Goal: Information Seeking & Learning: Find specific page/section

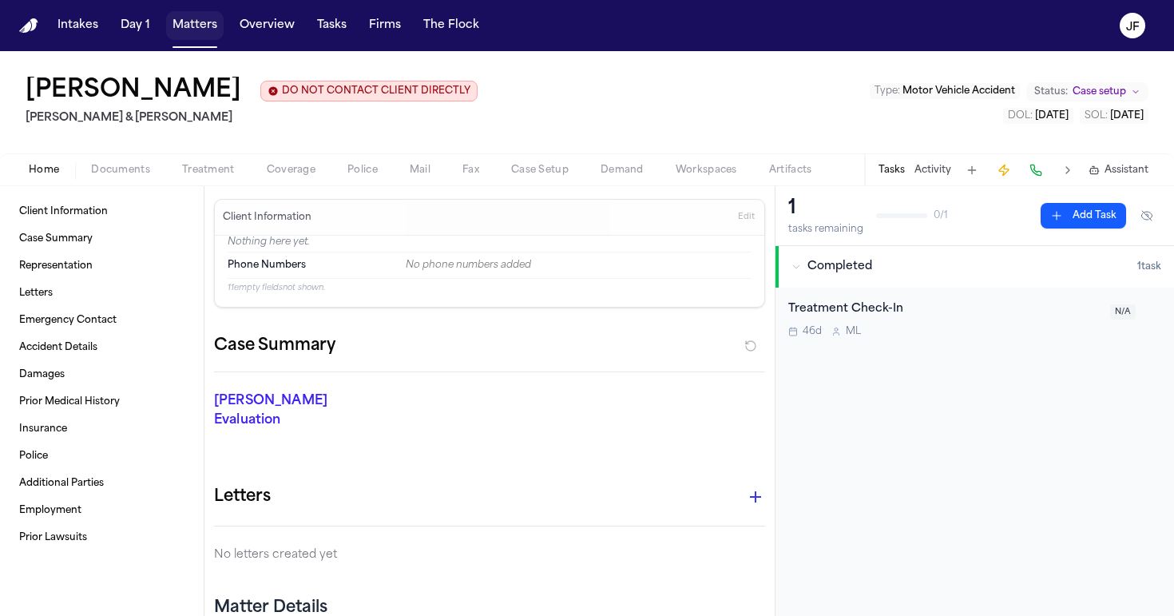
drag, startPoint x: 0, startPoint y: 0, endPoint x: 203, endPoint y: 18, distance: 203.6
click at [203, 18] on button "Matters" at bounding box center [195, 25] width 58 height 29
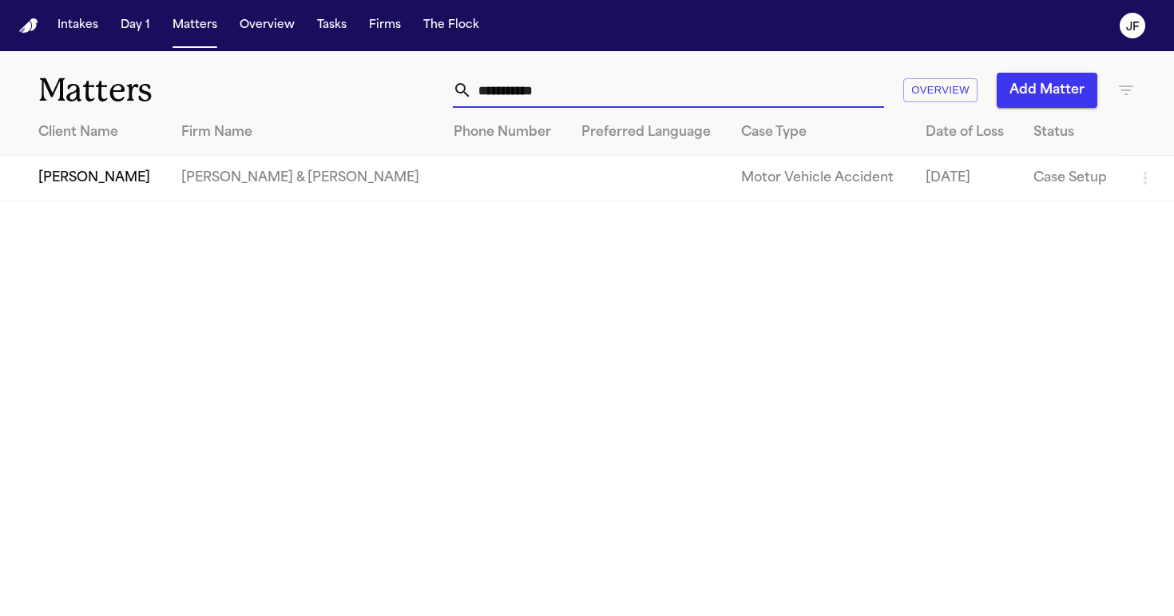
drag, startPoint x: 575, startPoint y: 95, endPoint x: 411, endPoint y: 94, distance: 163.7
click at [411, 94] on div "**********" at bounding box center [739, 90] width 793 height 35
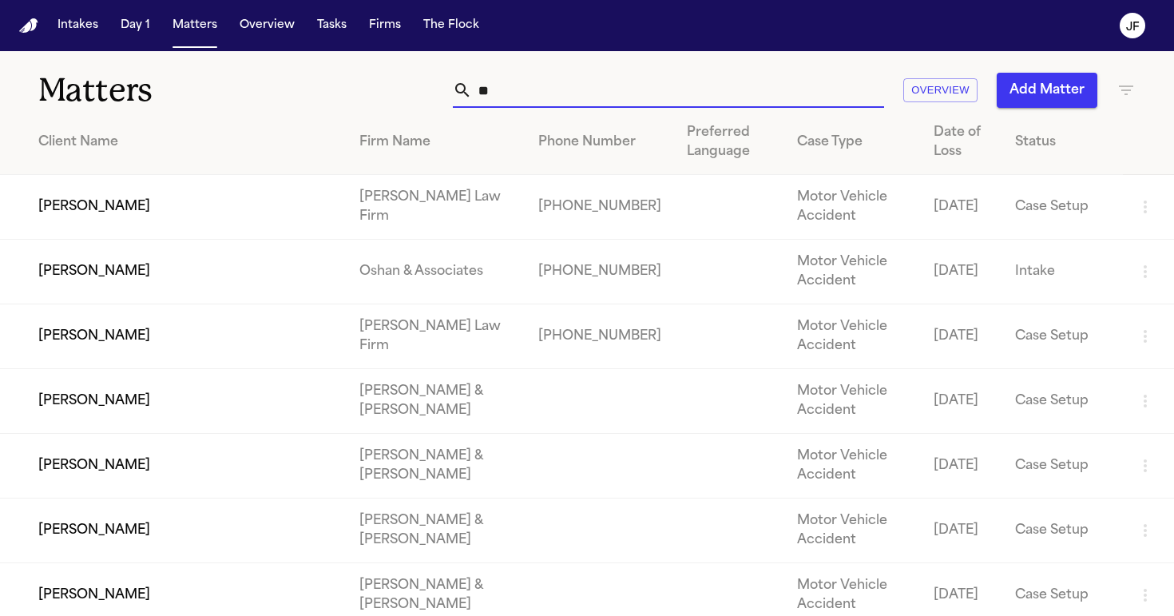
type input "*"
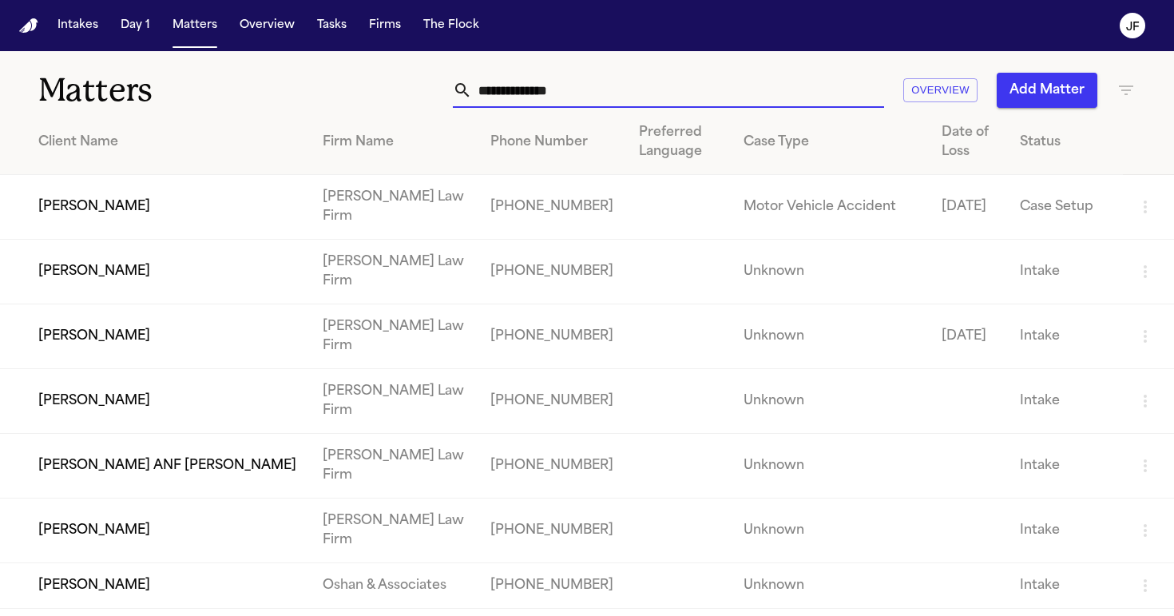
click at [551, 82] on input "text" at bounding box center [678, 90] width 412 height 35
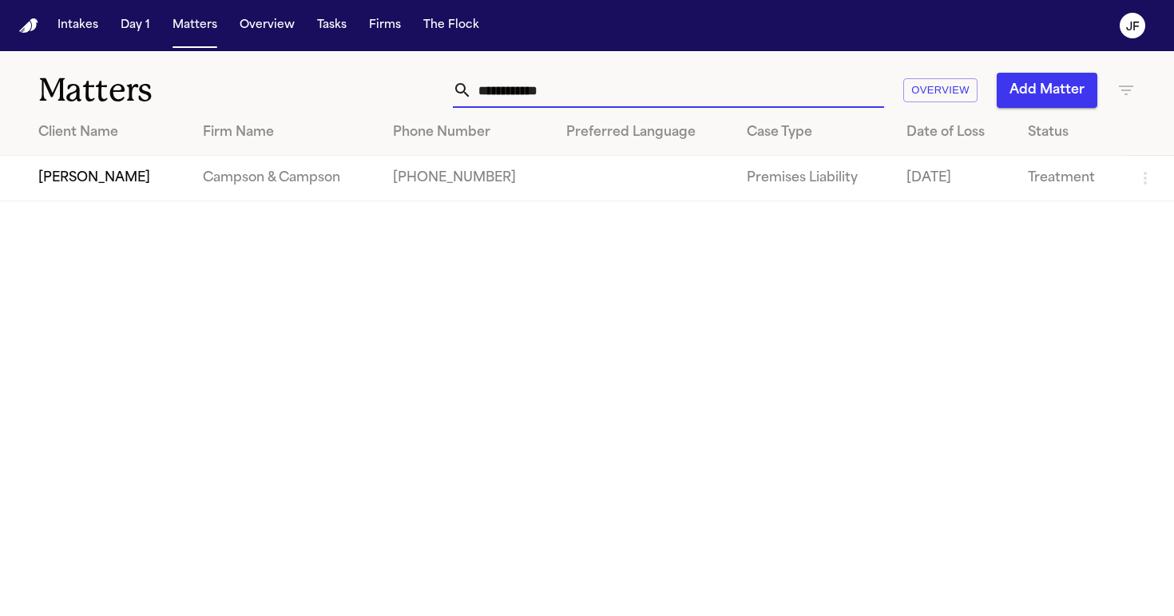
type input "**********"
click at [65, 181] on td "[PERSON_NAME]" at bounding box center [95, 179] width 190 height 46
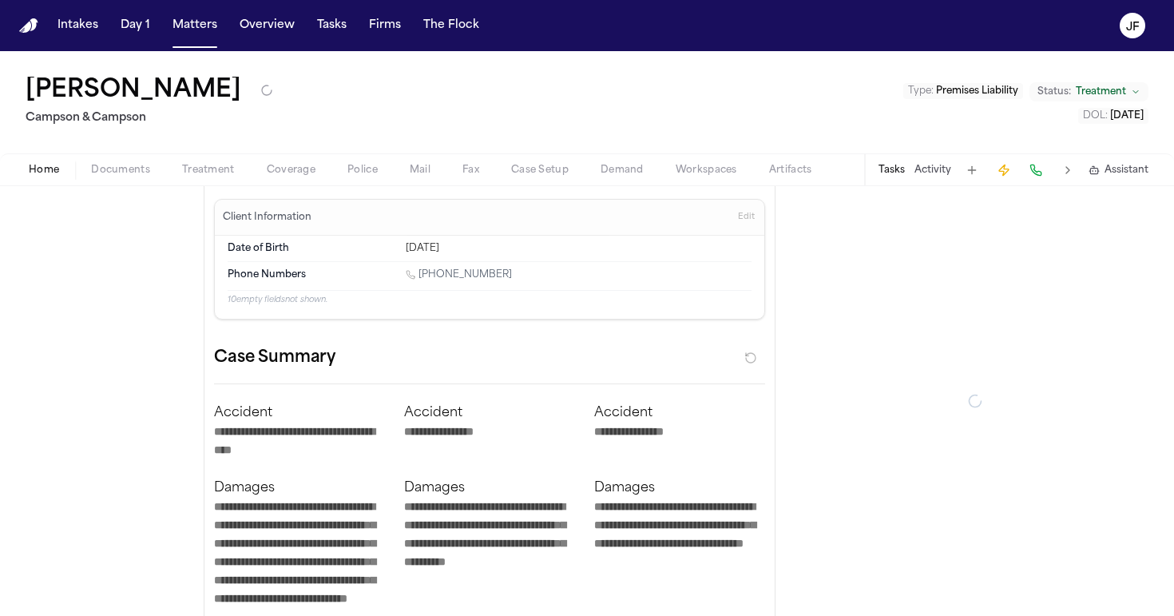
type textarea "*"
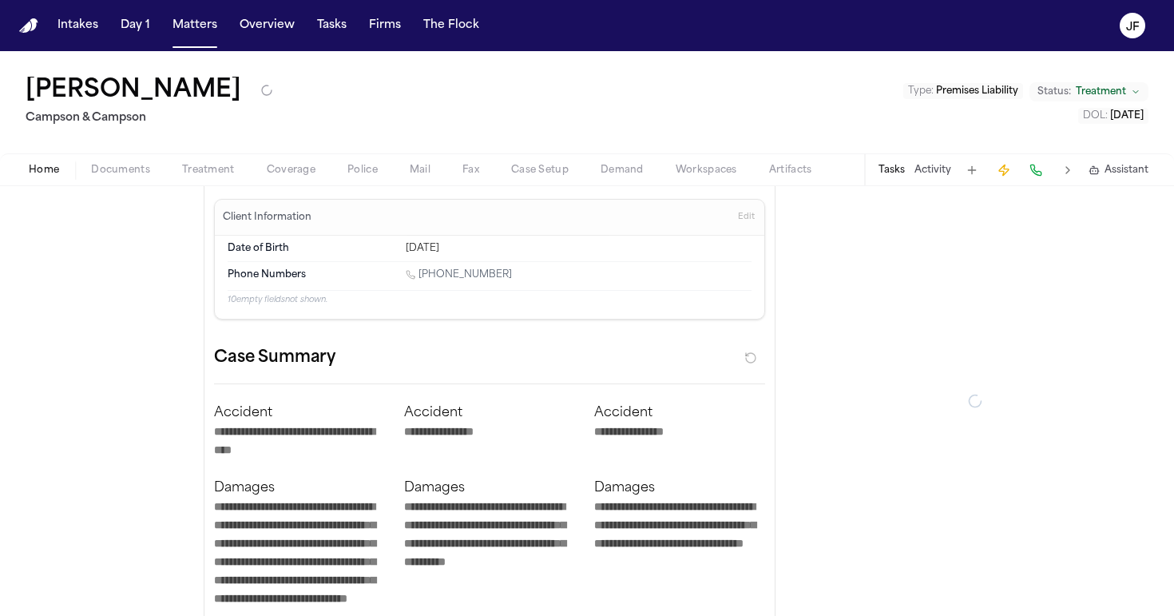
type textarea "*"
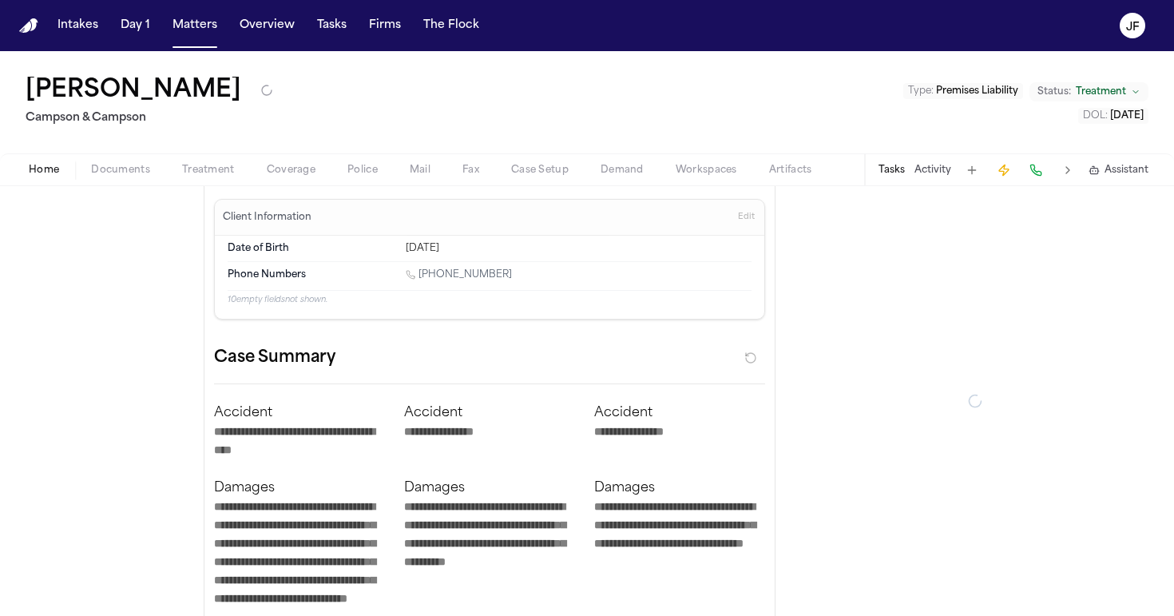
type textarea "*"
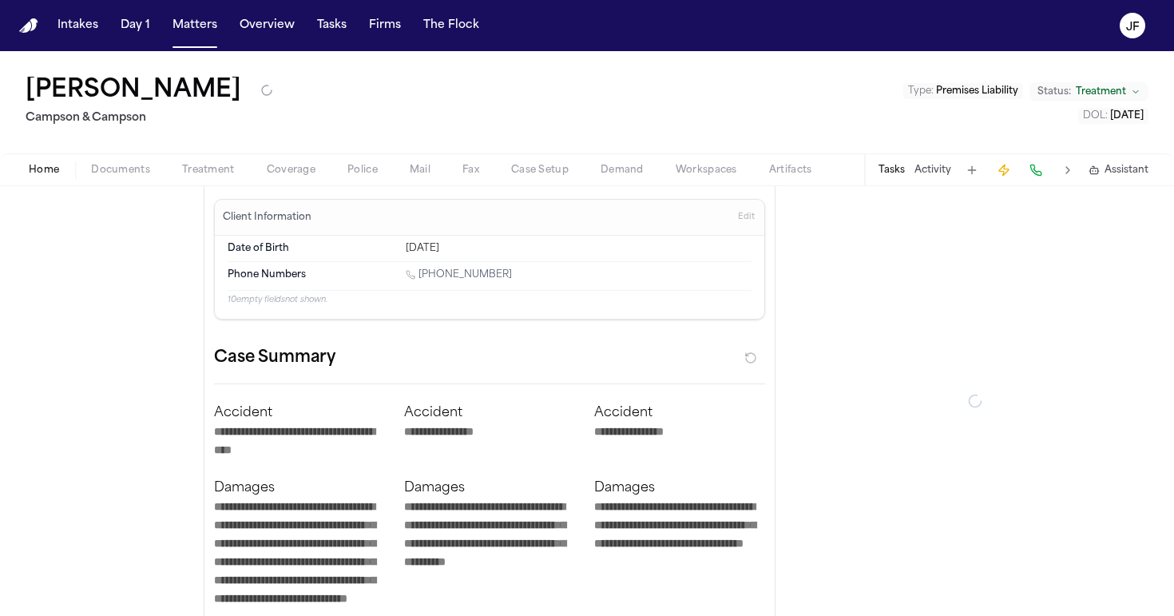
type textarea "*"
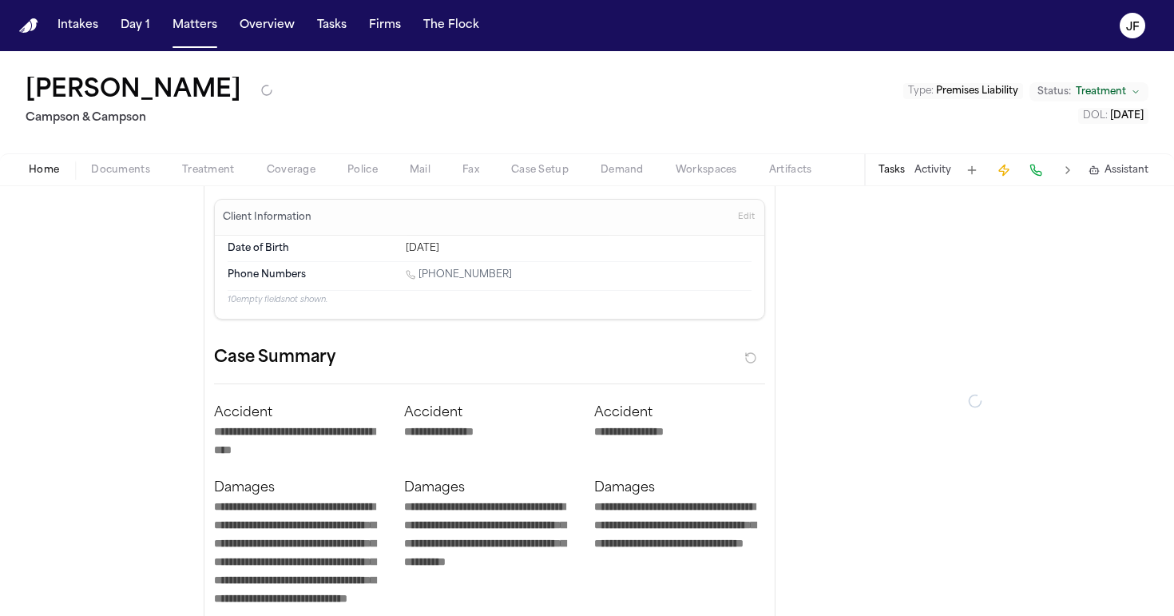
type textarea "*"
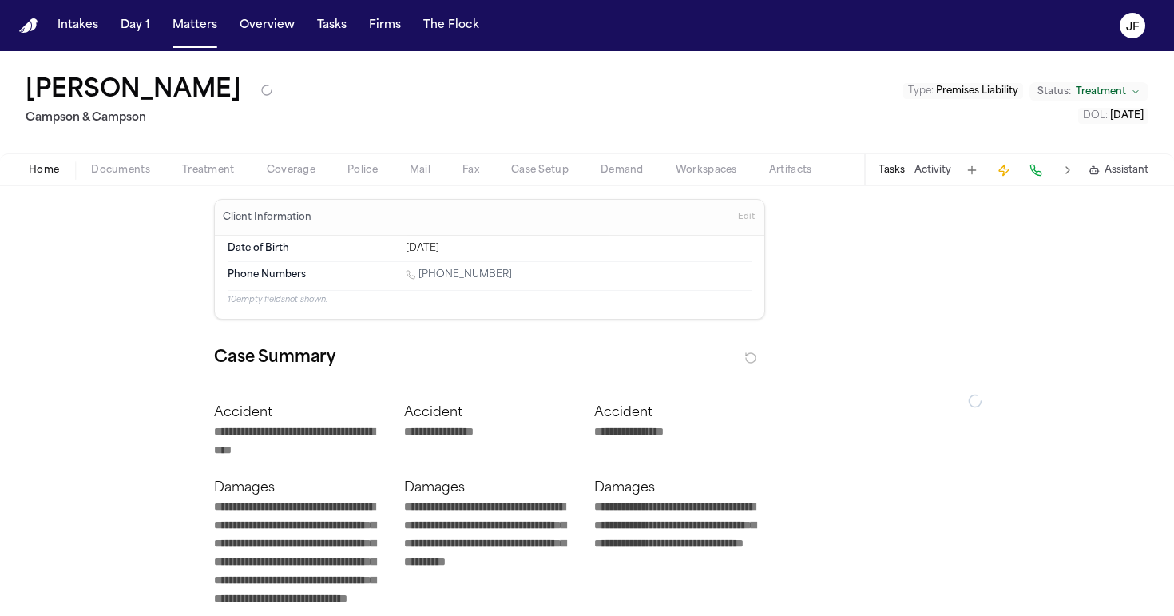
type textarea "*"
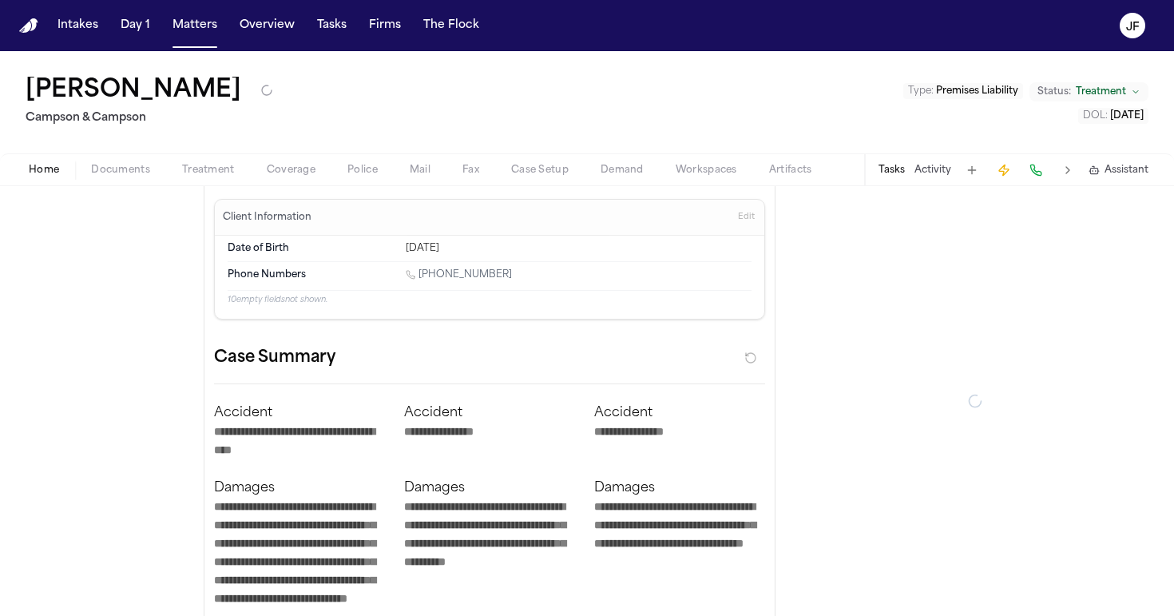
type textarea "*"
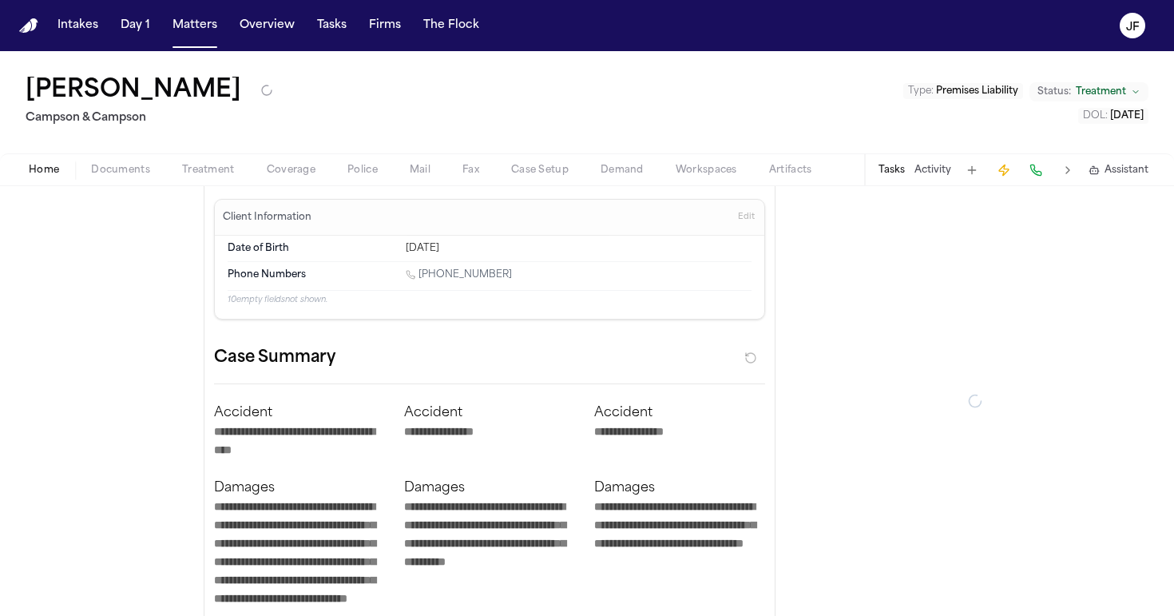
type textarea "*"
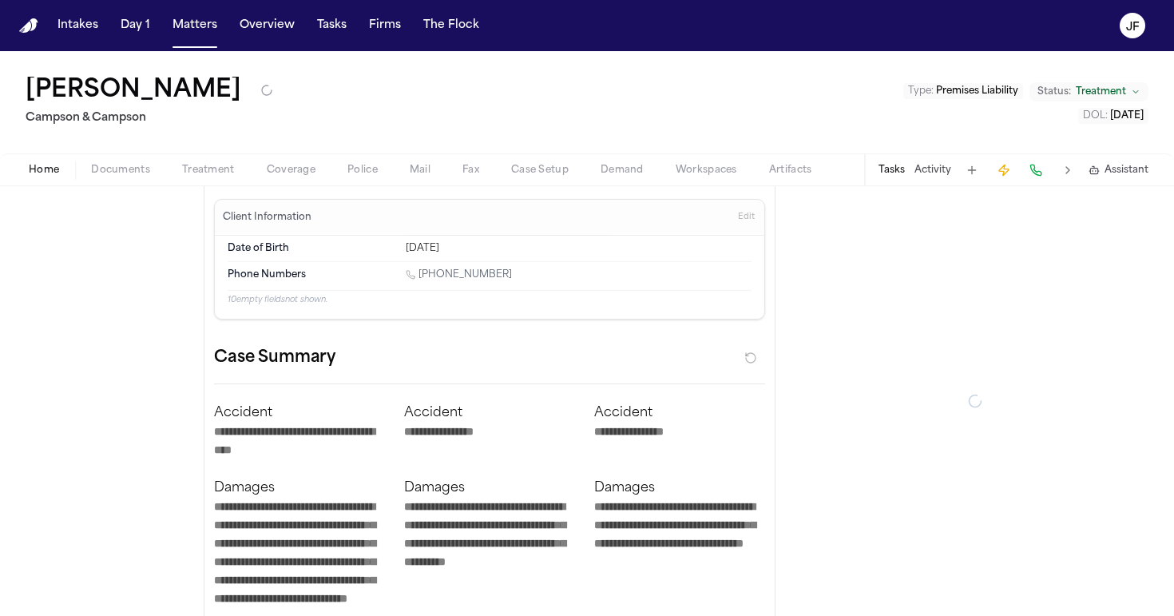
type textarea "*"
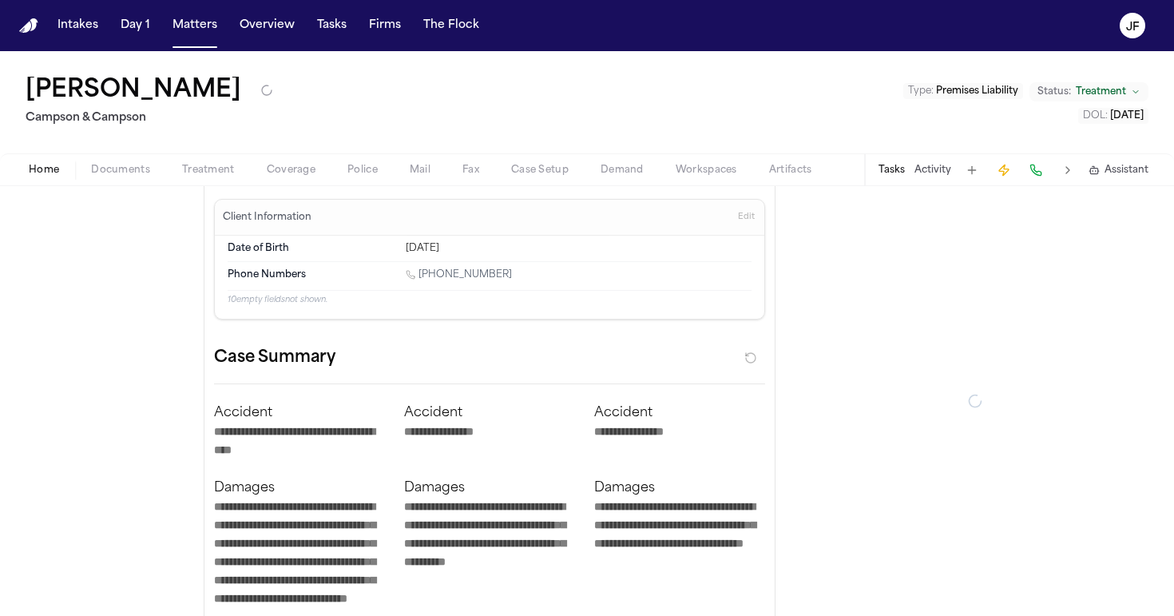
type textarea "*"
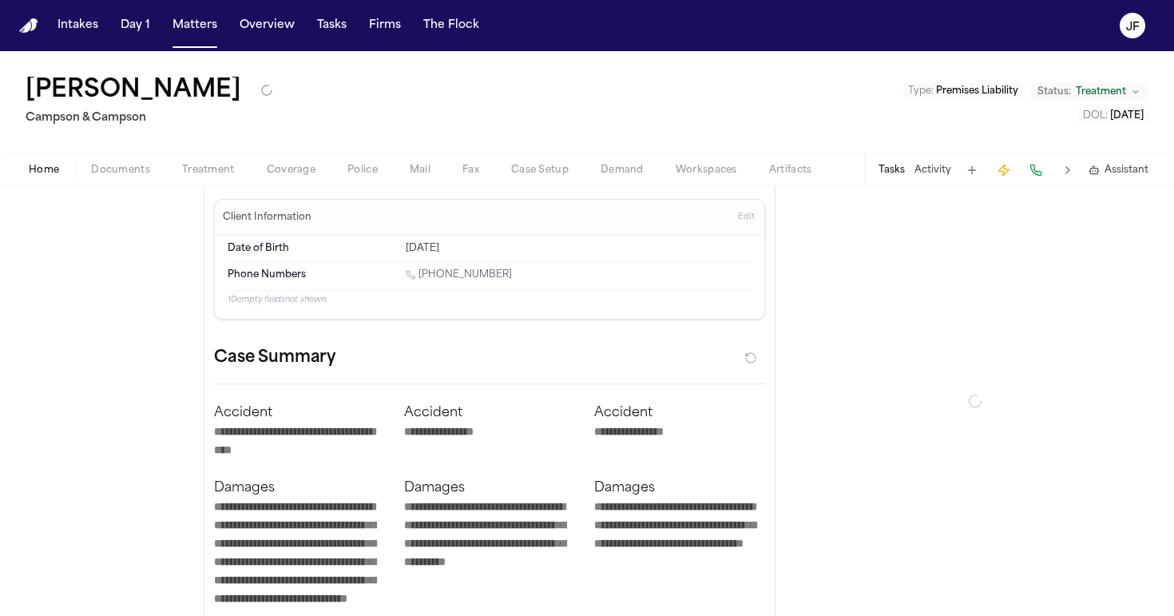
type textarea "*"
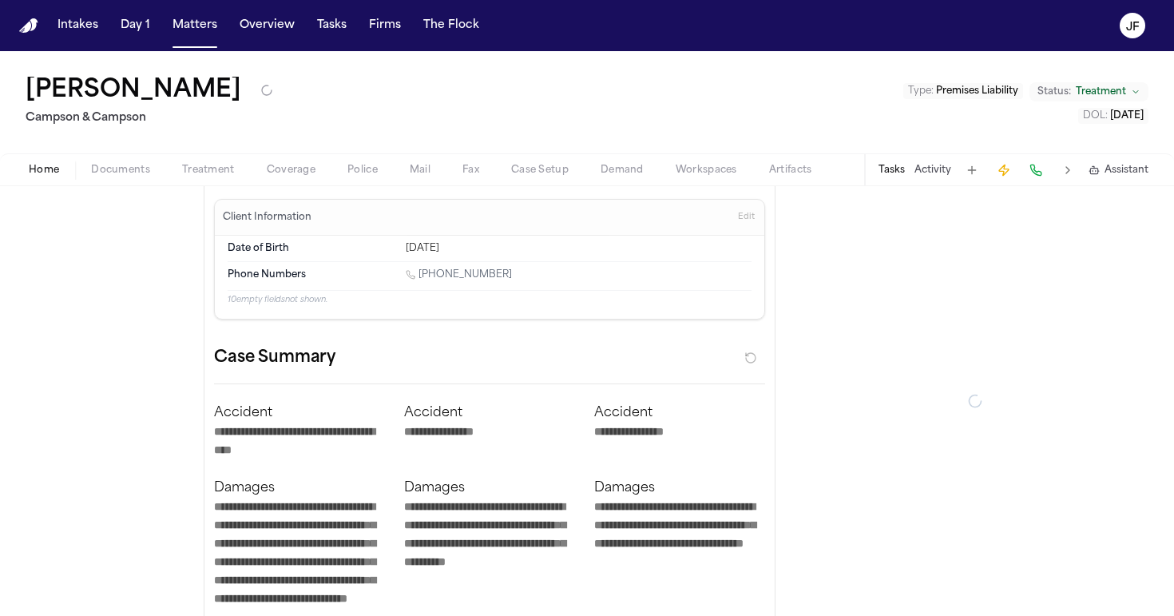
type textarea "*"
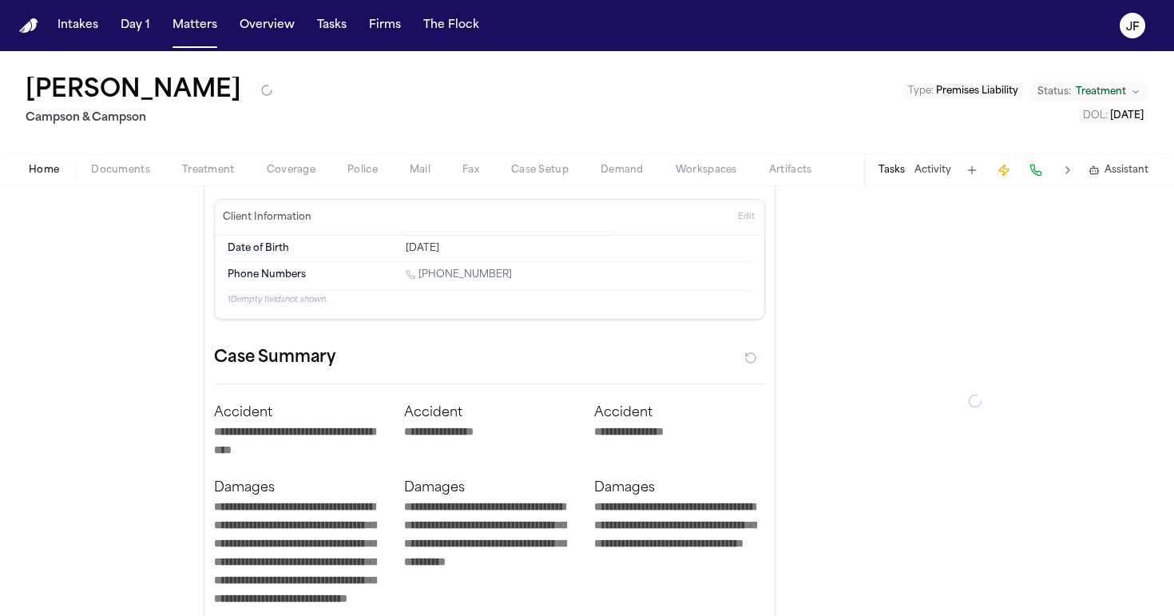
type textarea "*"
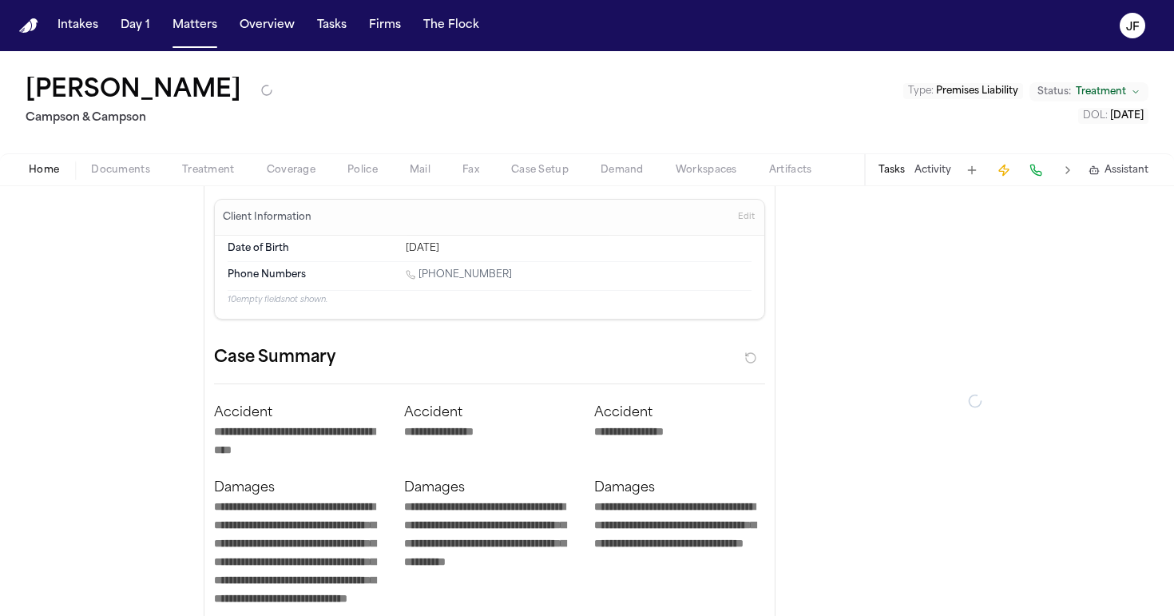
type textarea "*"
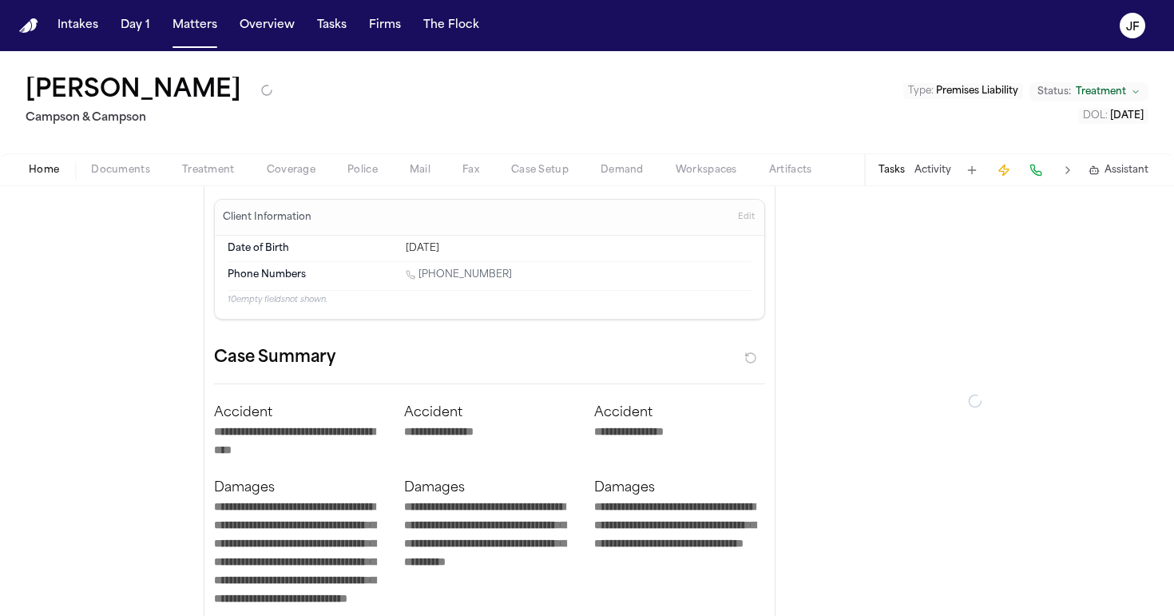
type textarea "*"
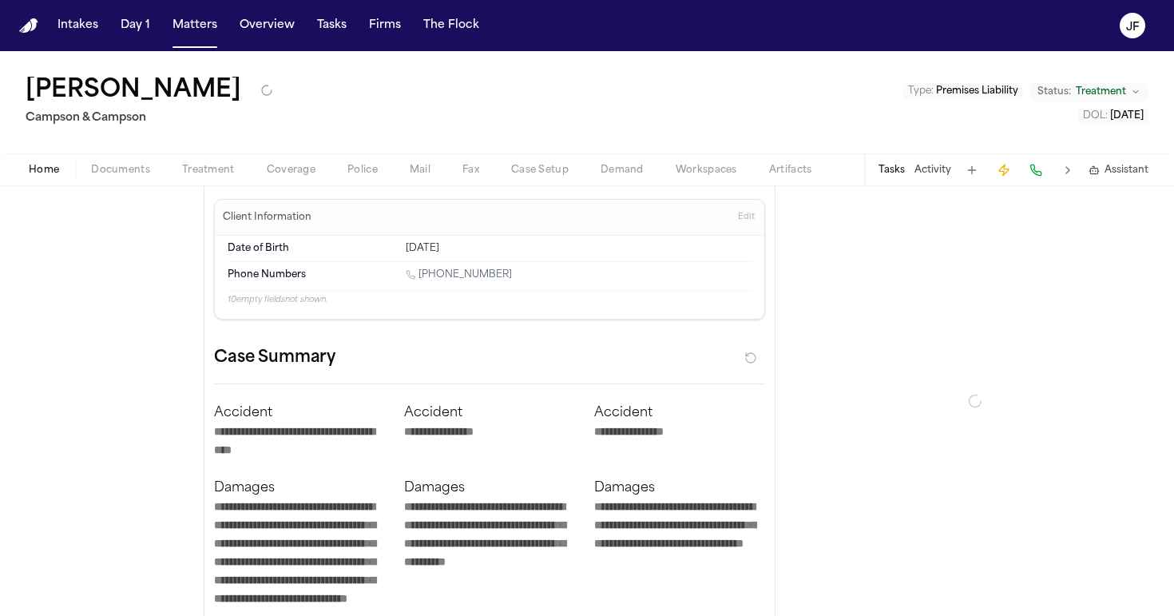
type textarea "*"
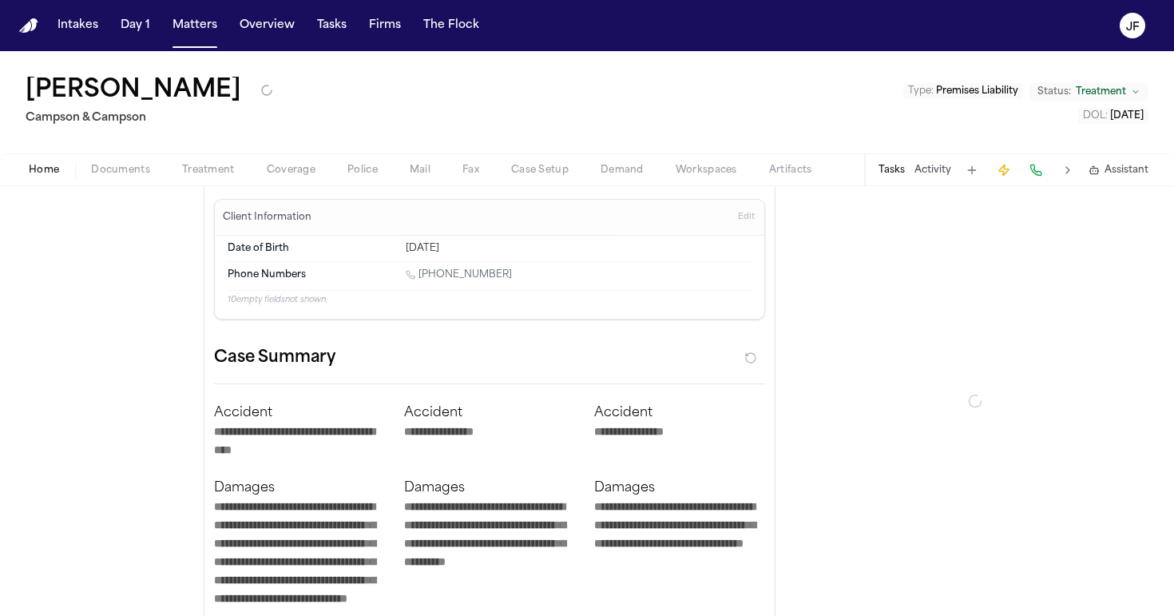
type textarea "*"
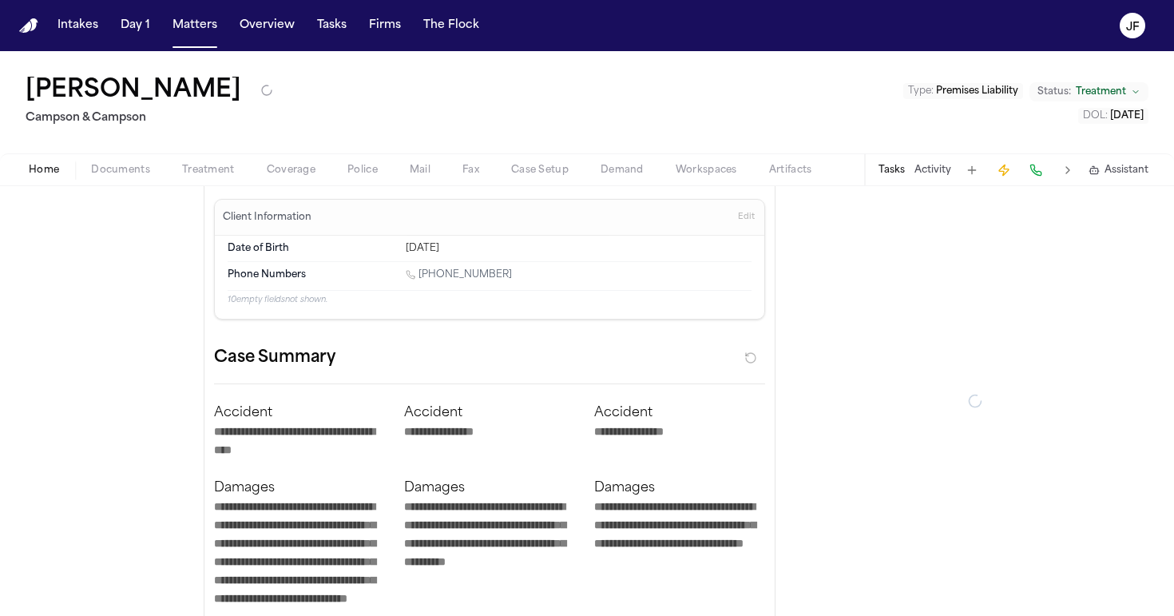
type textarea "*"
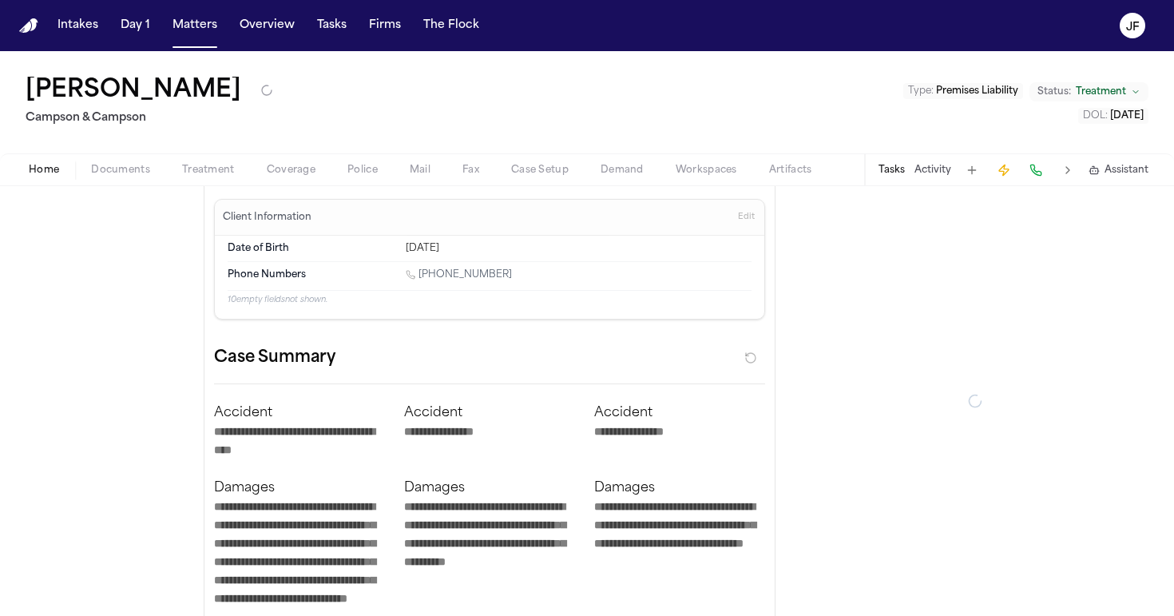
type textarea "*"
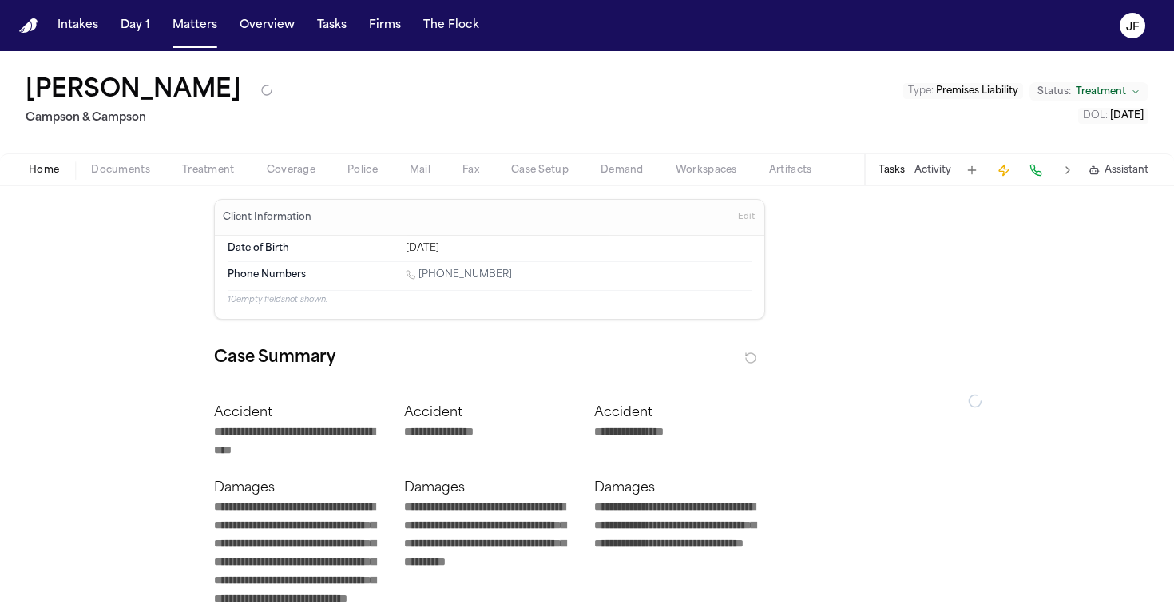
type textarea "*"
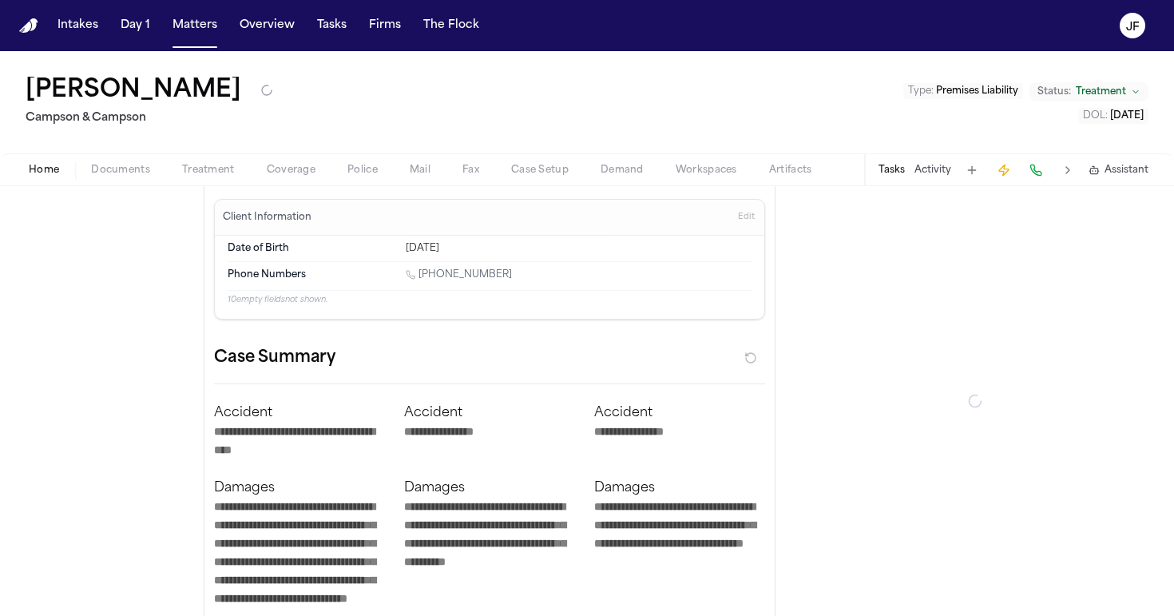
type textarea "*"
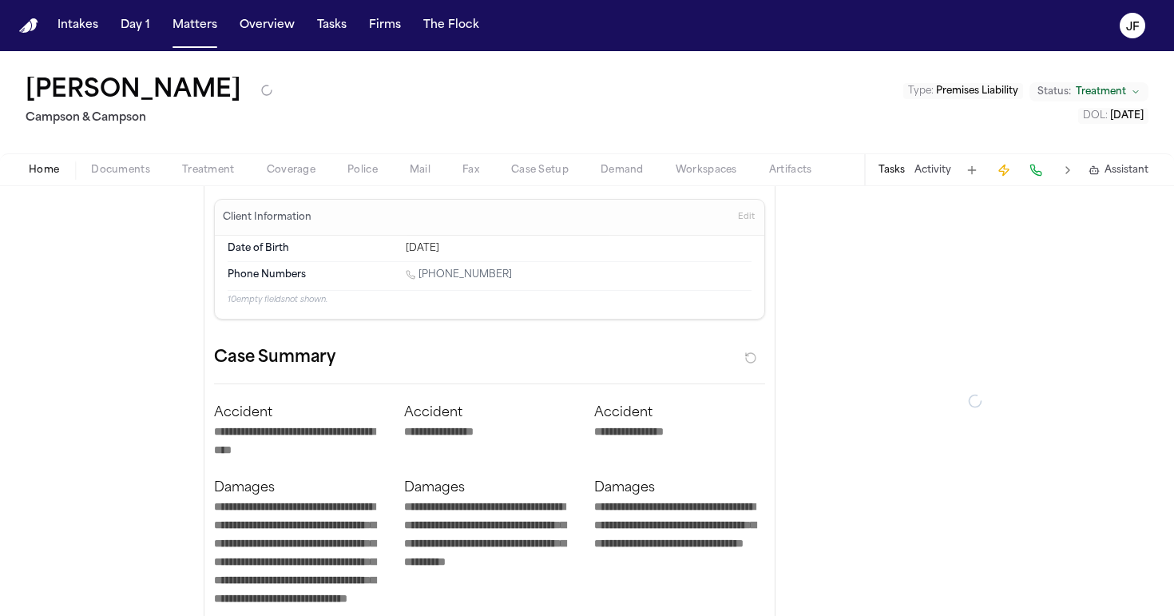
type textarea "*"
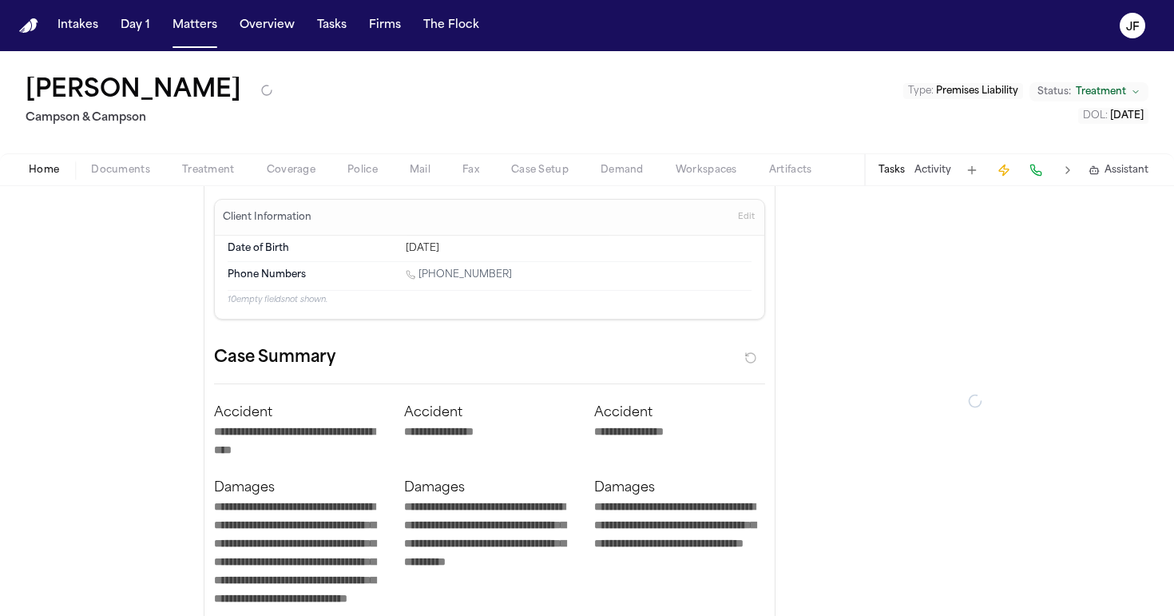
type textarea "*"
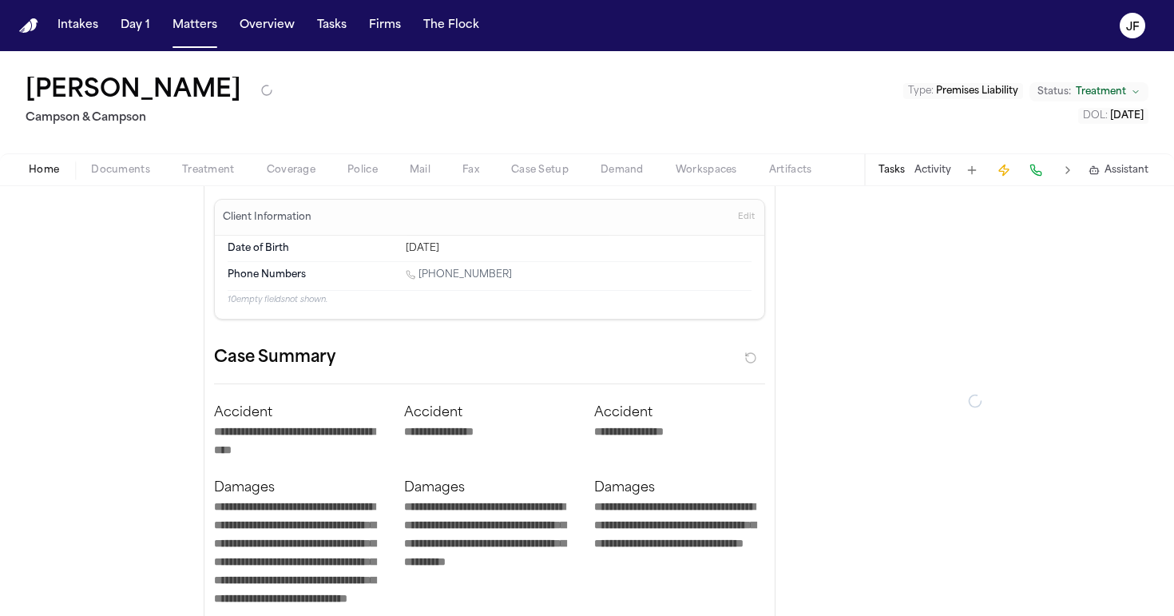
type textarea "*"
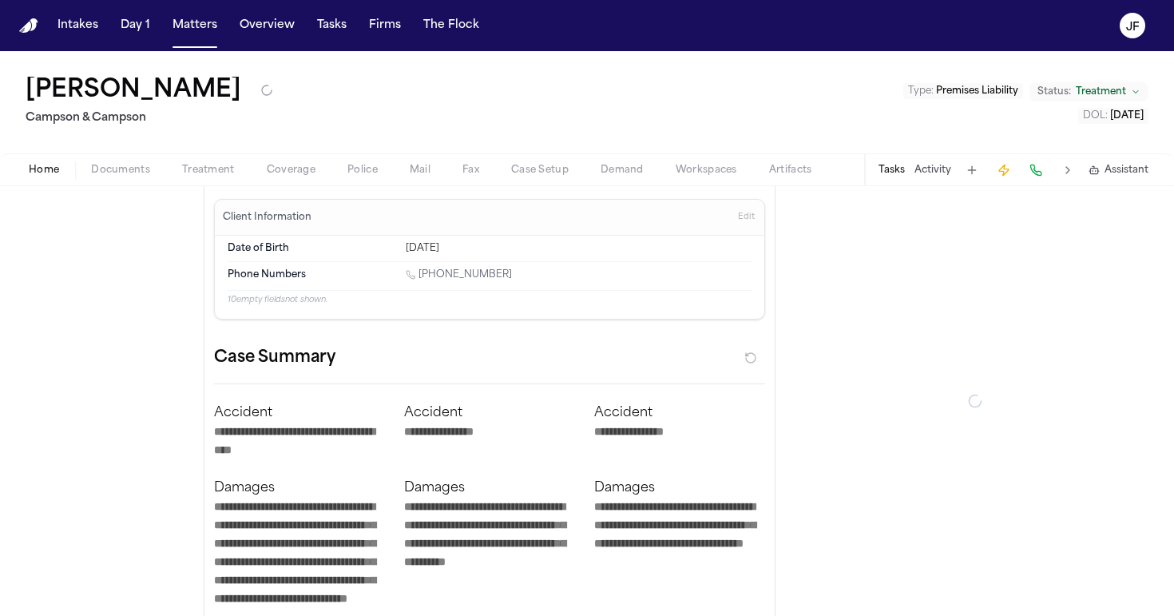
type textarea "*"
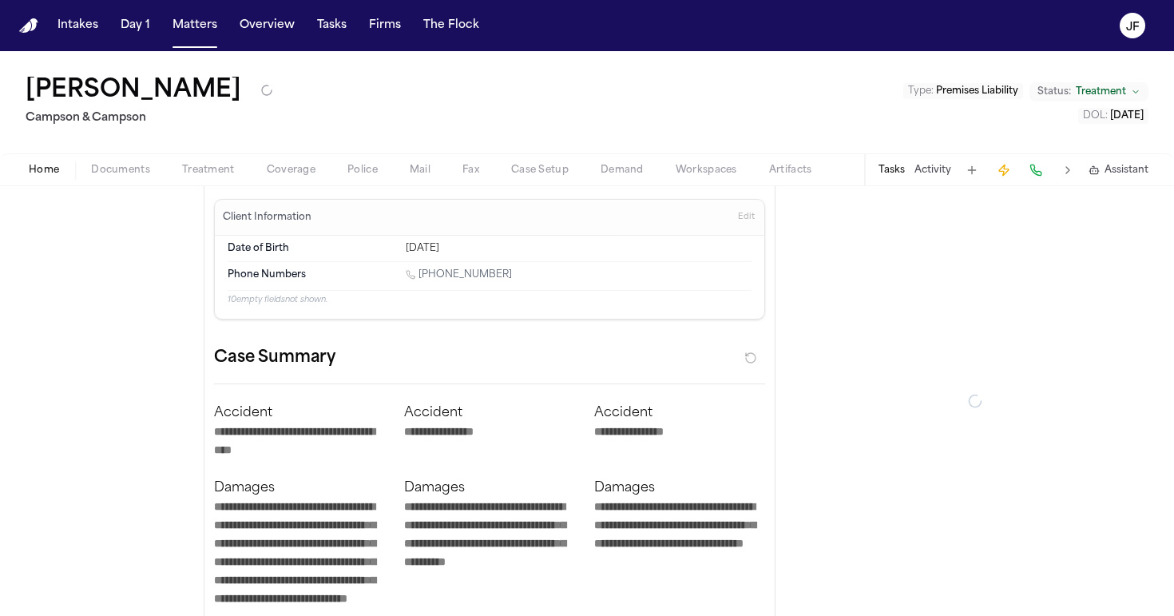
type textarea "*"
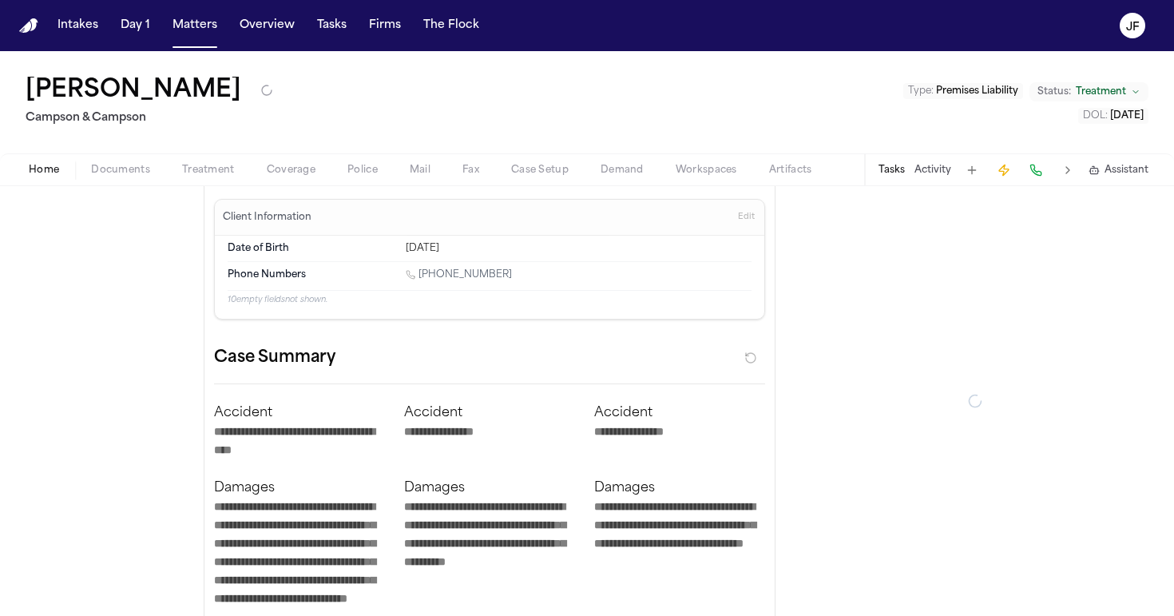
type textarea "*"
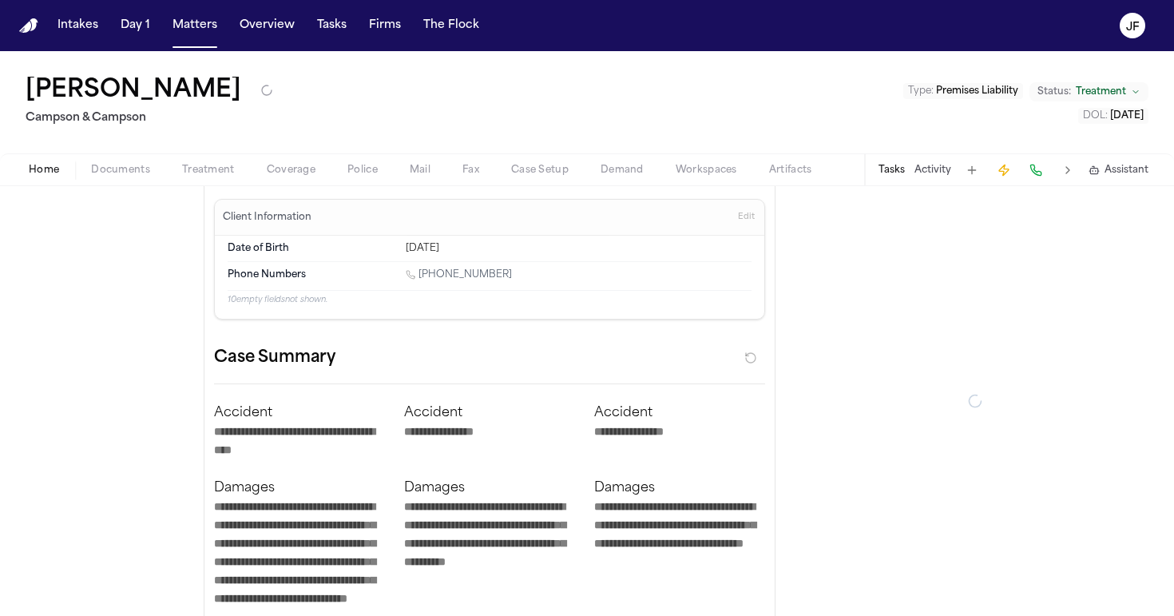
type textarea "*"
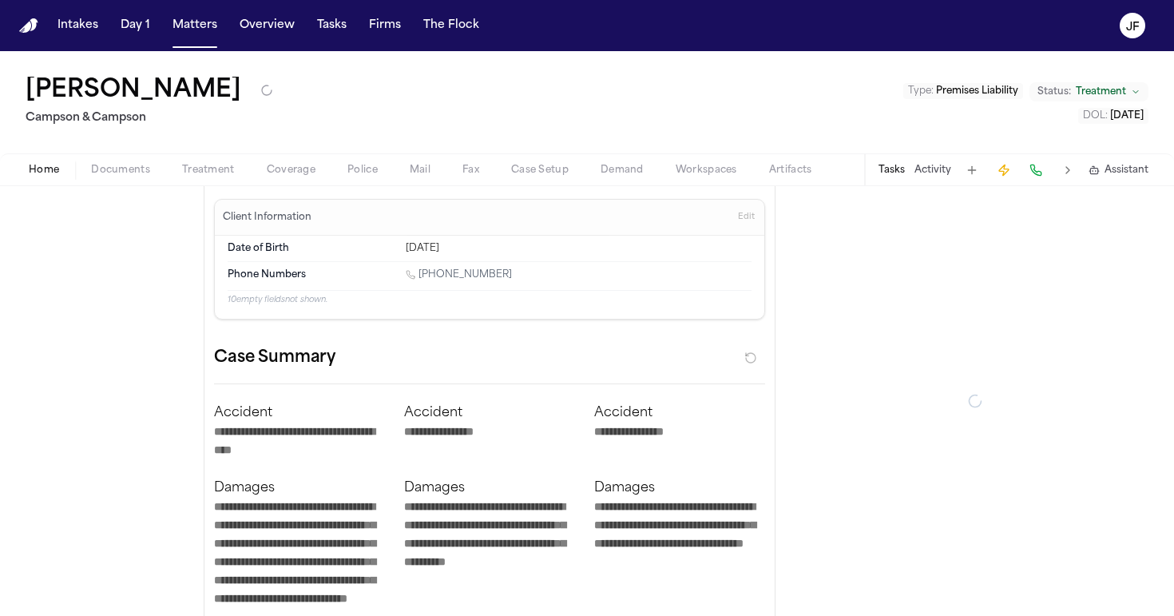
type textarea "*"
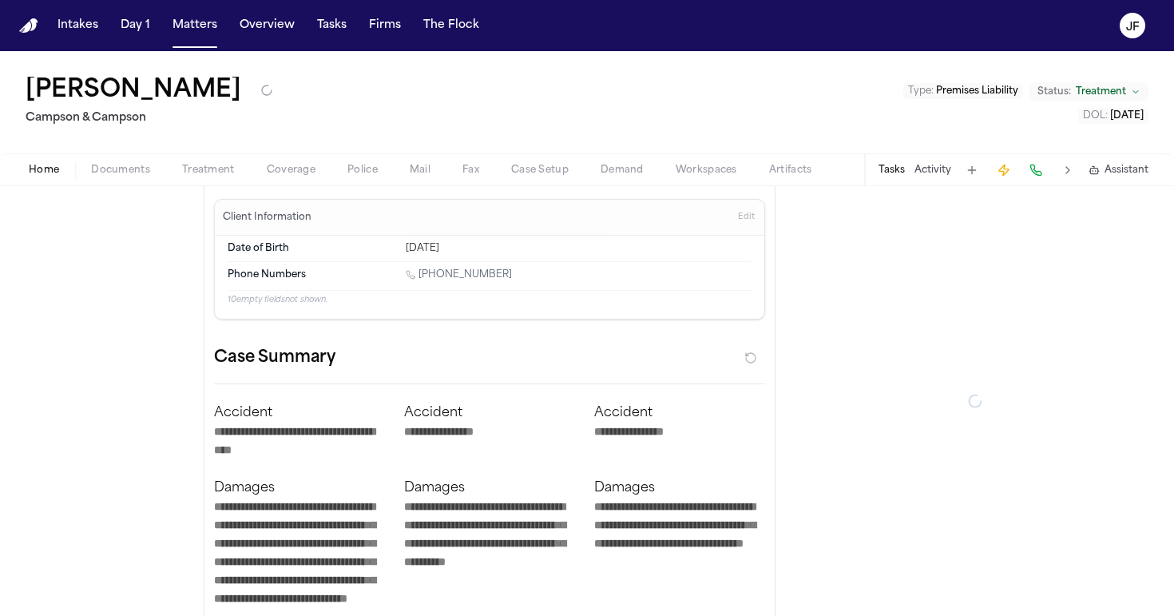
type textarea "*"
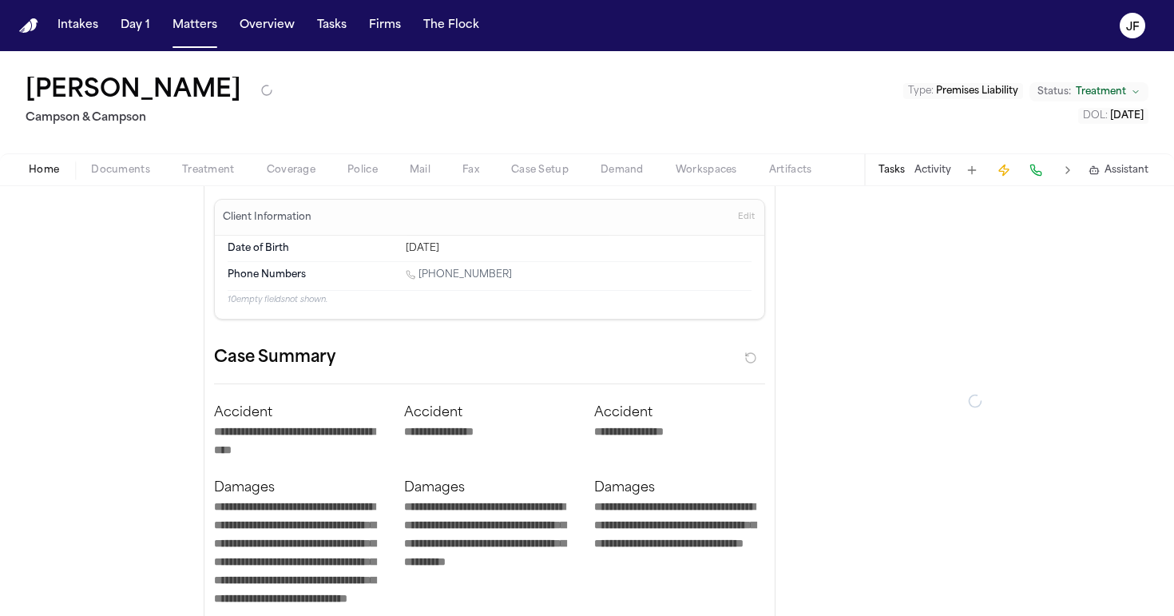
type textarea "*"
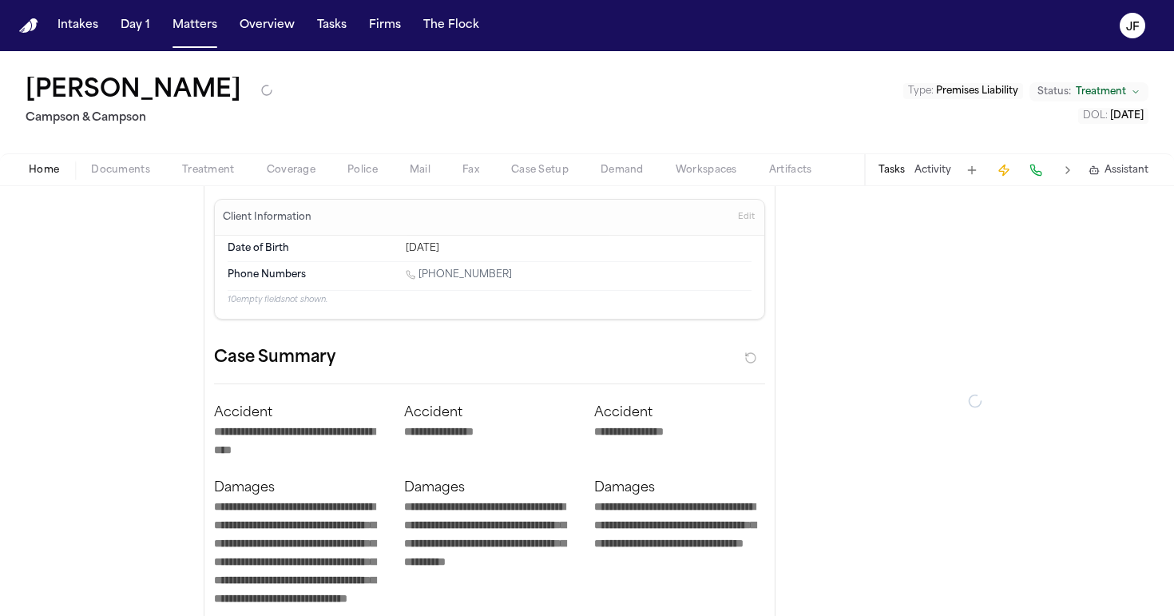
type textarea "*"
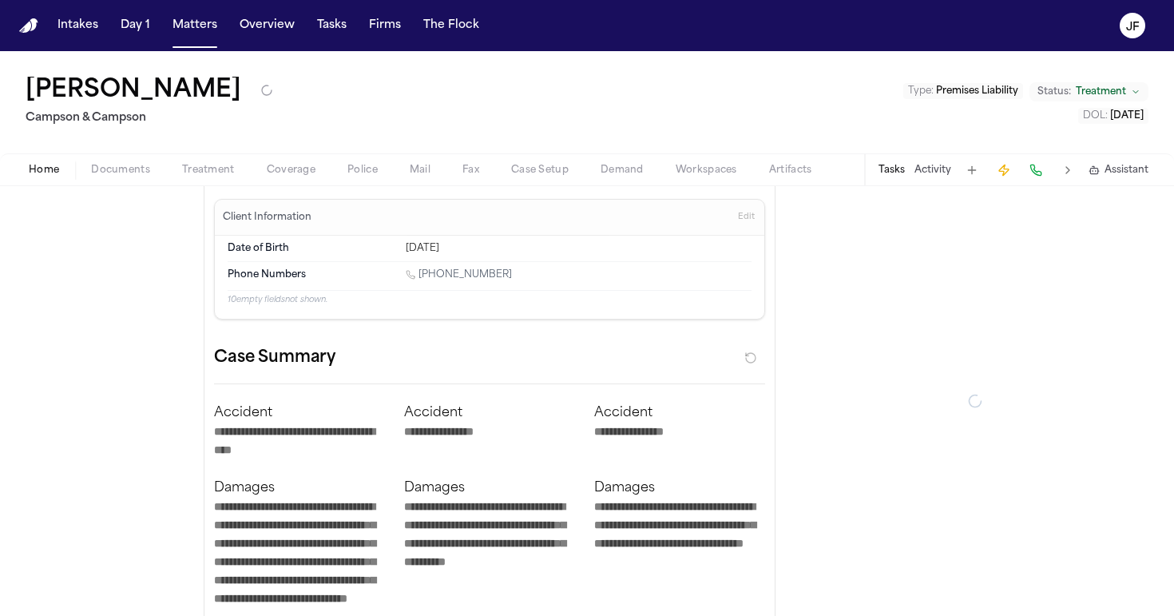
type textarea "*"
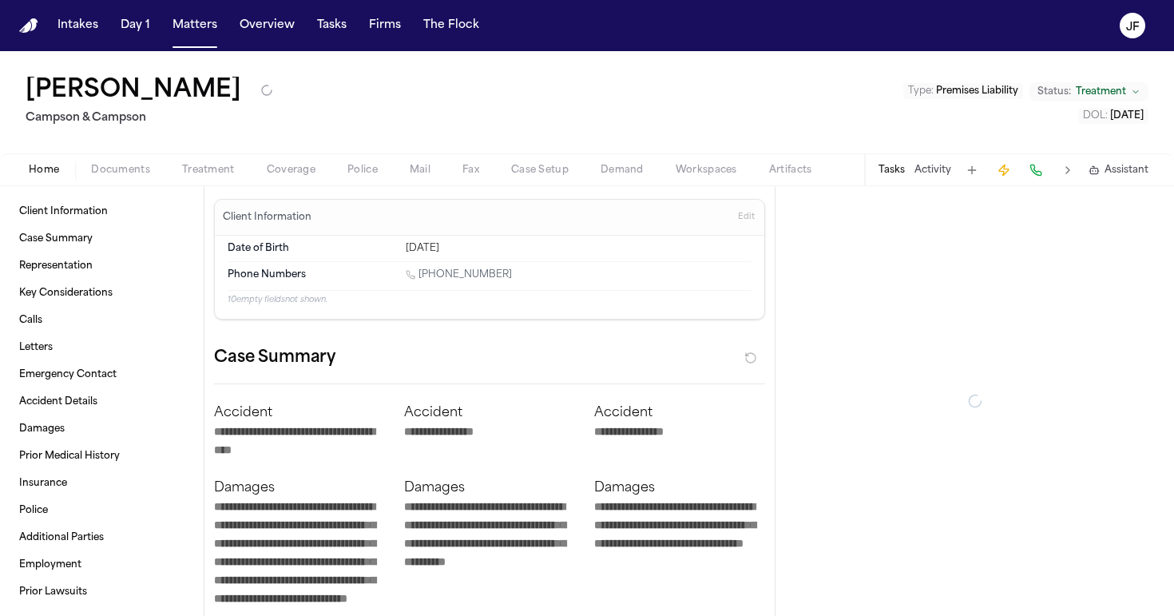
type textarea "*"
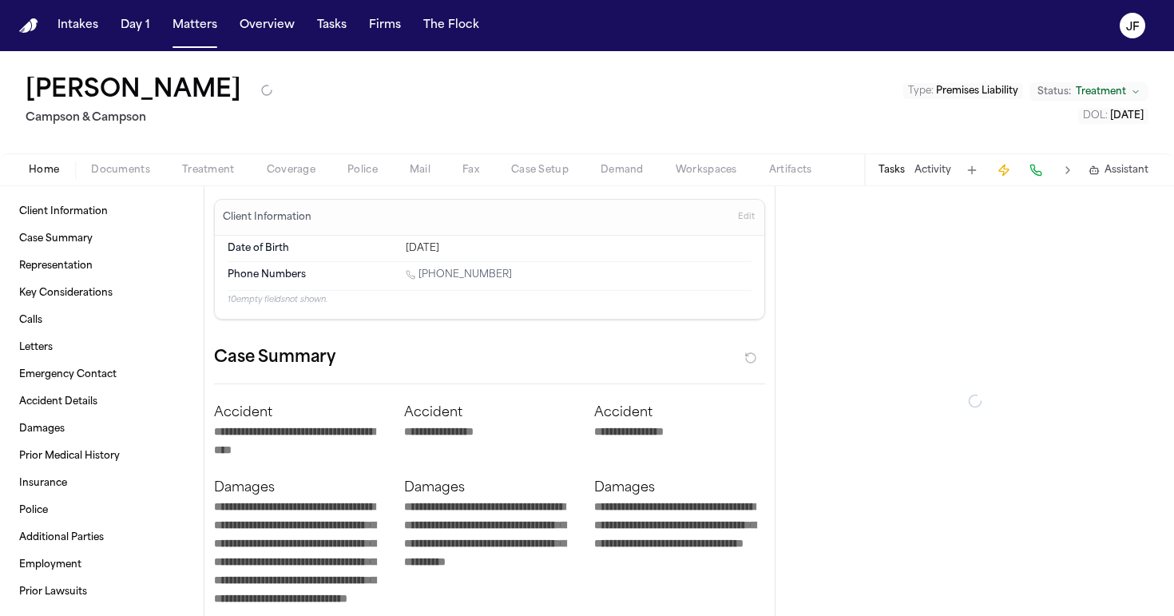
type textarea "*"
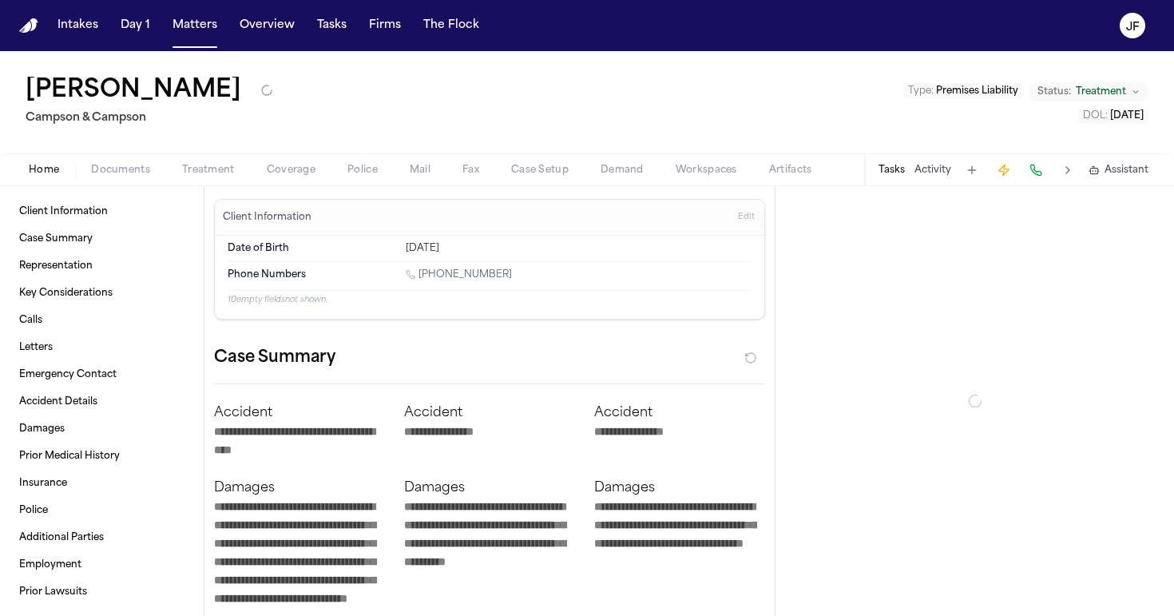
type textarea "*"
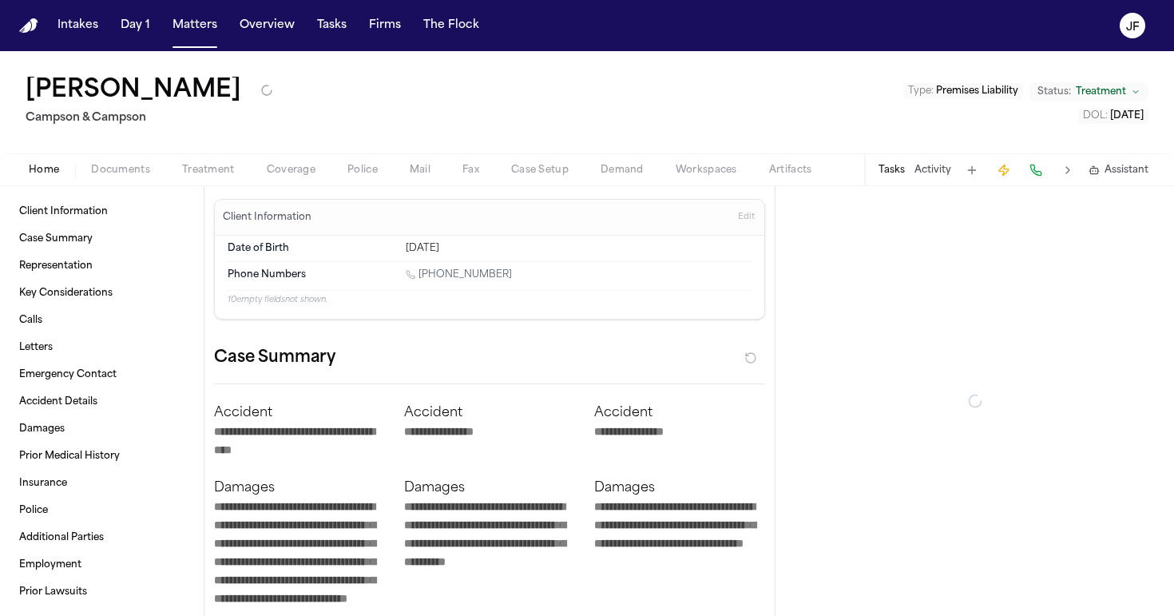
type textarea "*"
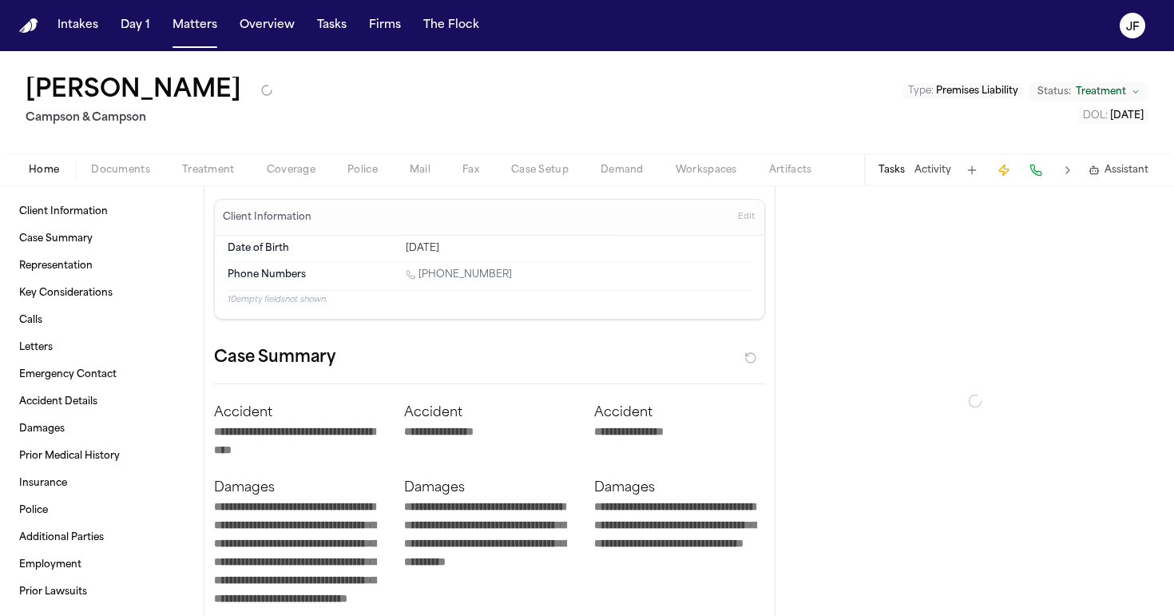
type textarea "*"
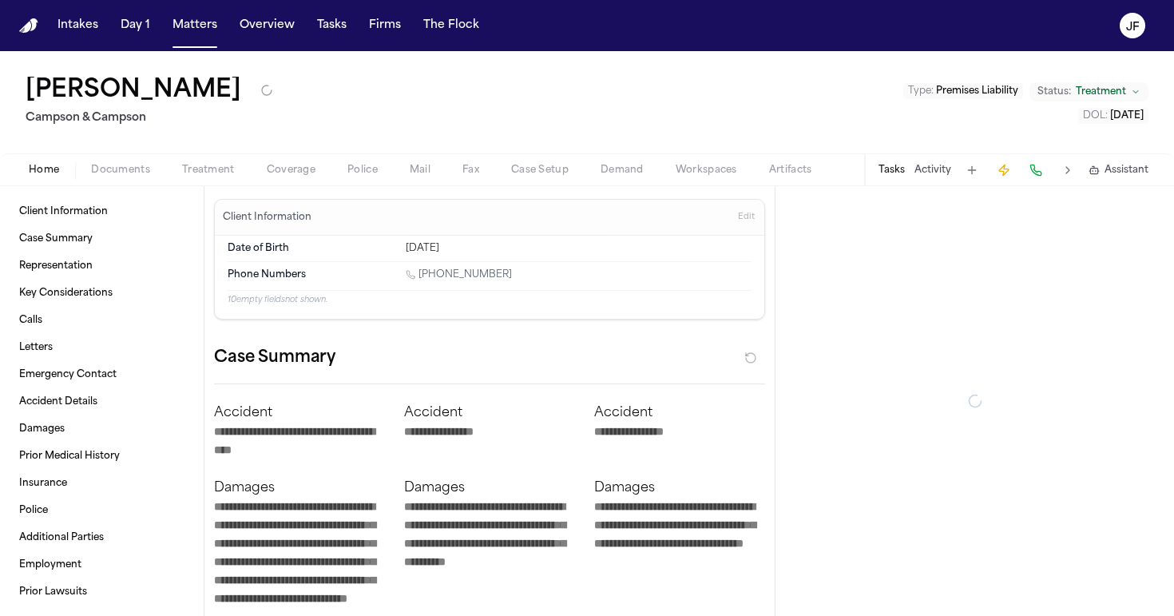
type textarea "*"
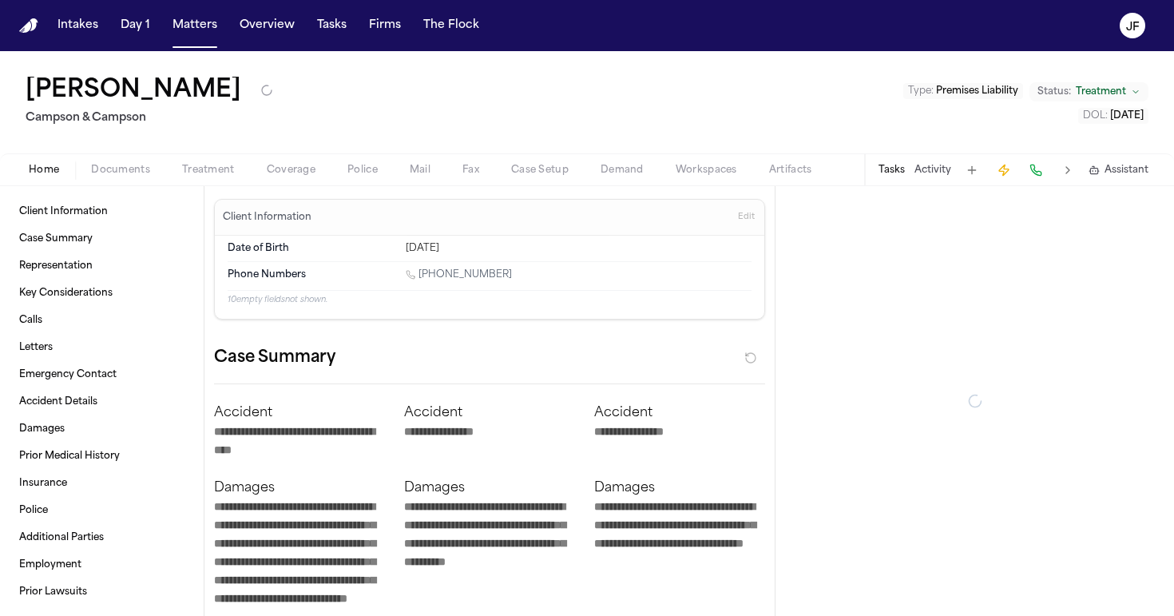
type textarea "*"
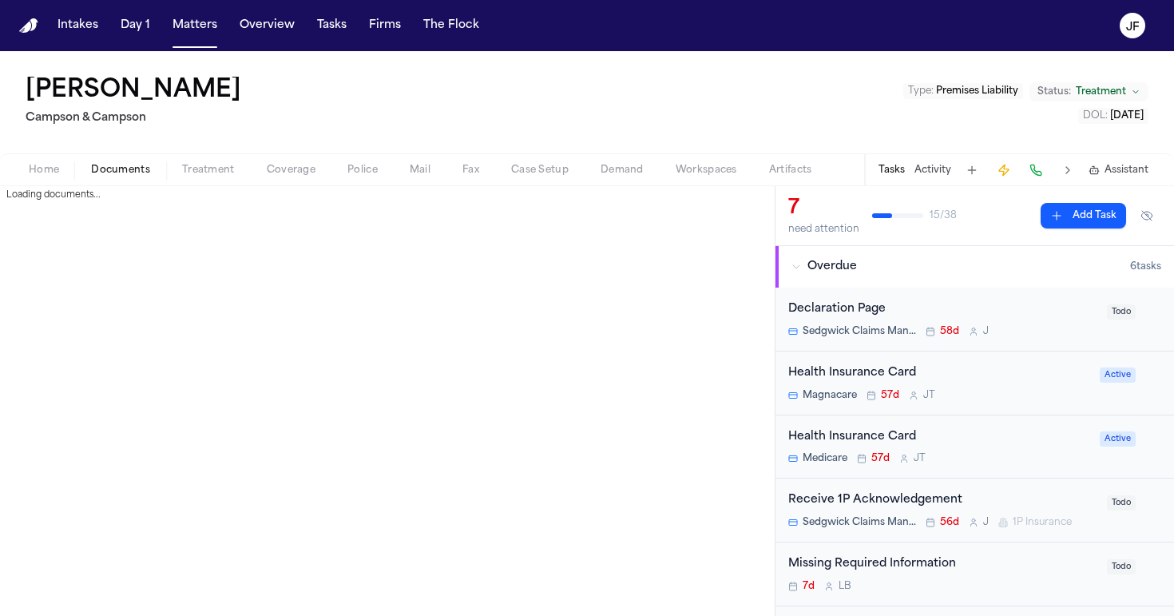
click at [133, 169] on span "Documents" at bounding box center [120, 170] width 59 height 13
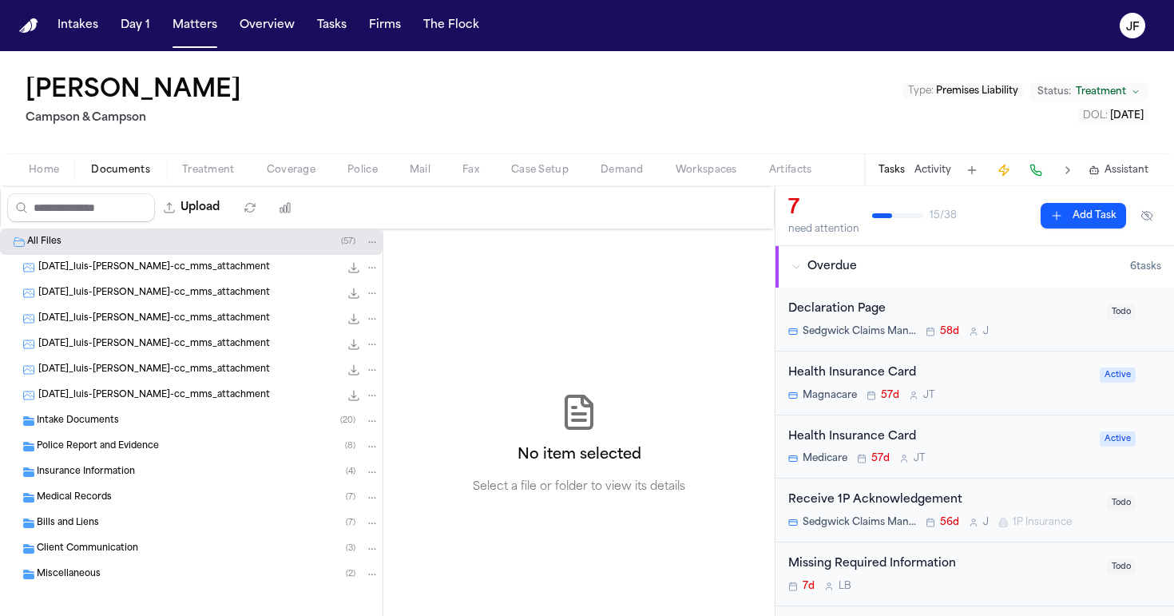
click at [72, 478] on span "Insurance Information" at bounding box center [86, 473] width 98 height 14
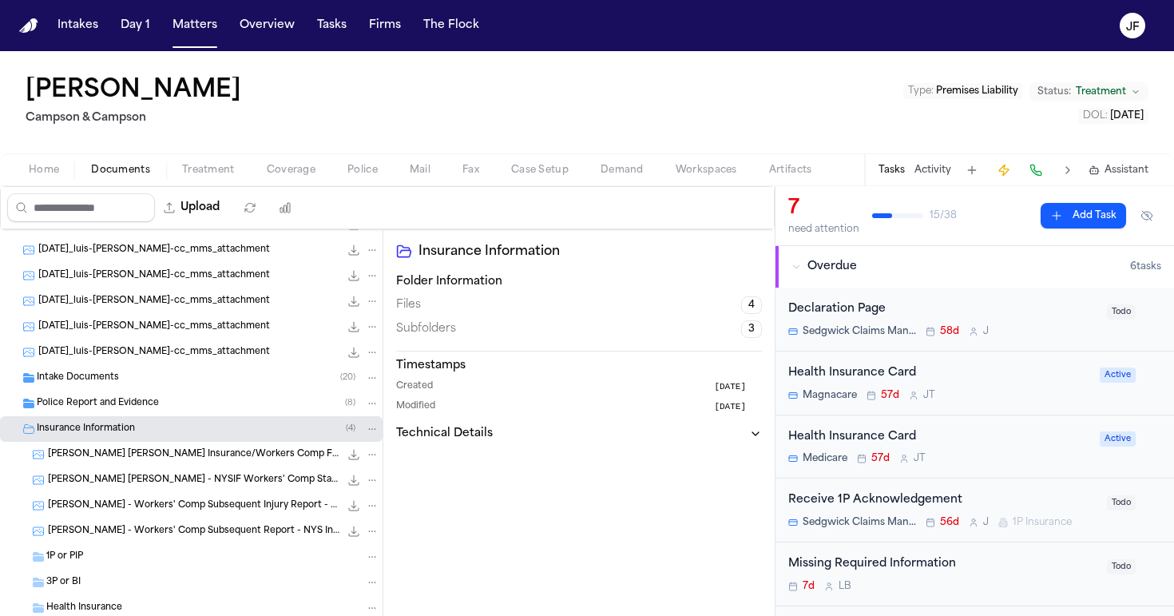
scroll to position [48, 0]
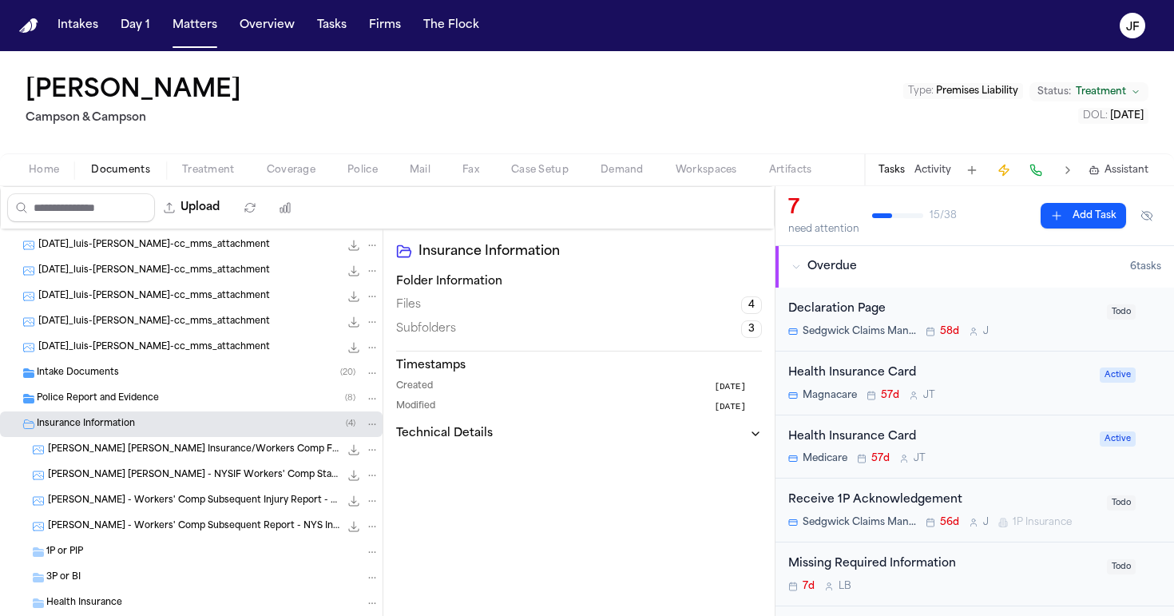
click at [128, 537] on div "[PERSON_NAME] - Workers' Comp Subsequent Report - NYS Insurance Fund - [DATE] 1…" at bounding box center [191, 527] width 383 height 26
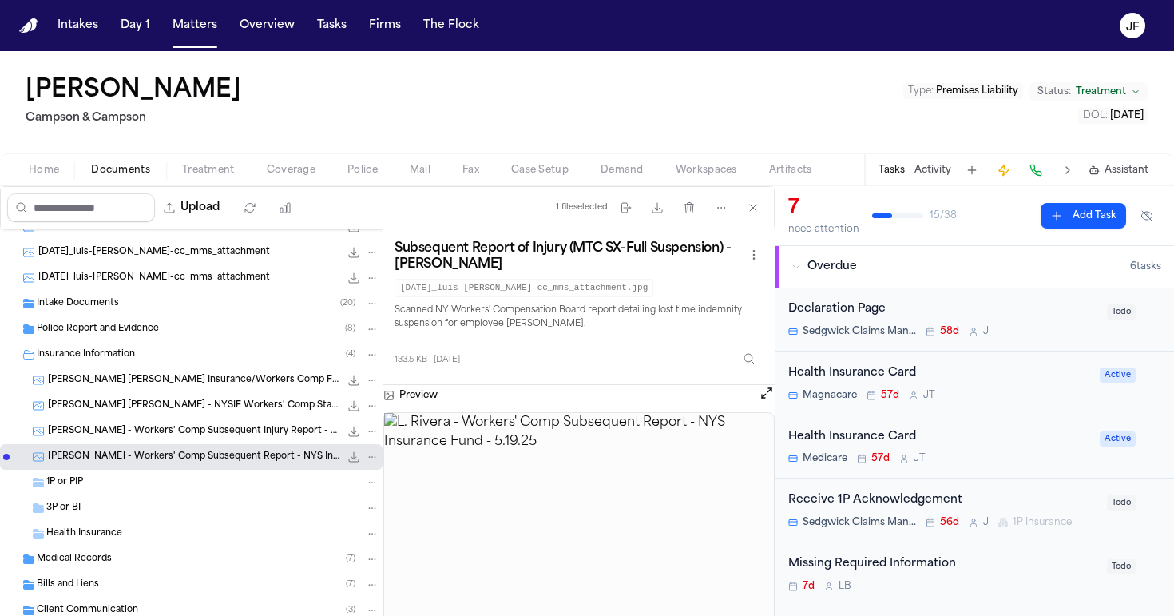
scroll to position [121, 0]
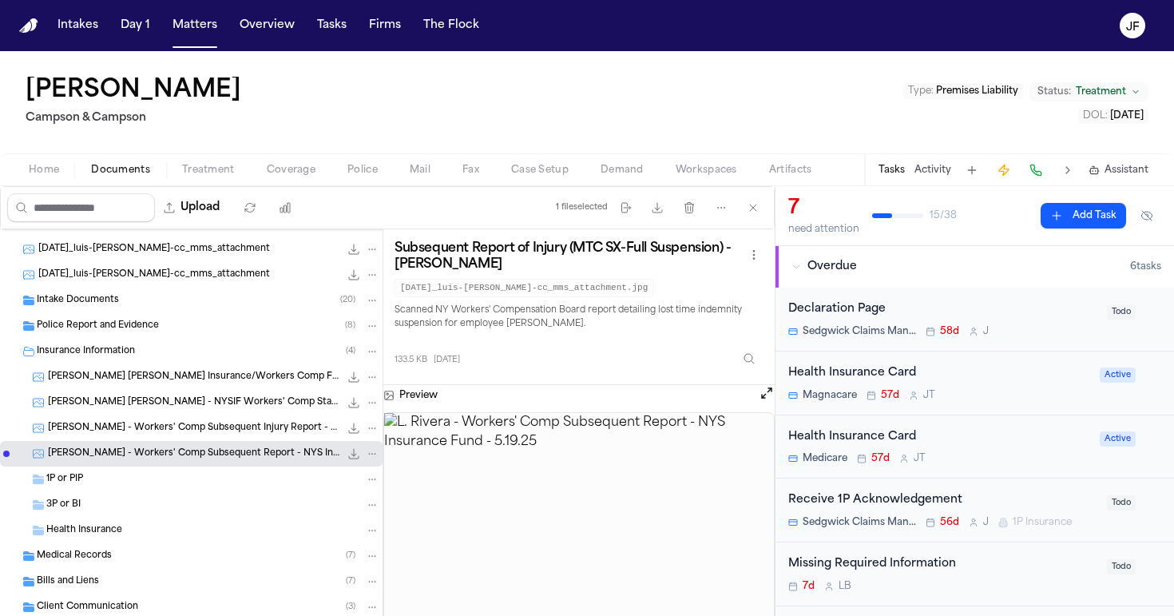
click at [193, 432] on span "[PERSON_NAME] - Workers' Comp Subsequent Injury Report - NYSIF - [DATE]" at bounding box center [194, 429] width 292 height 14
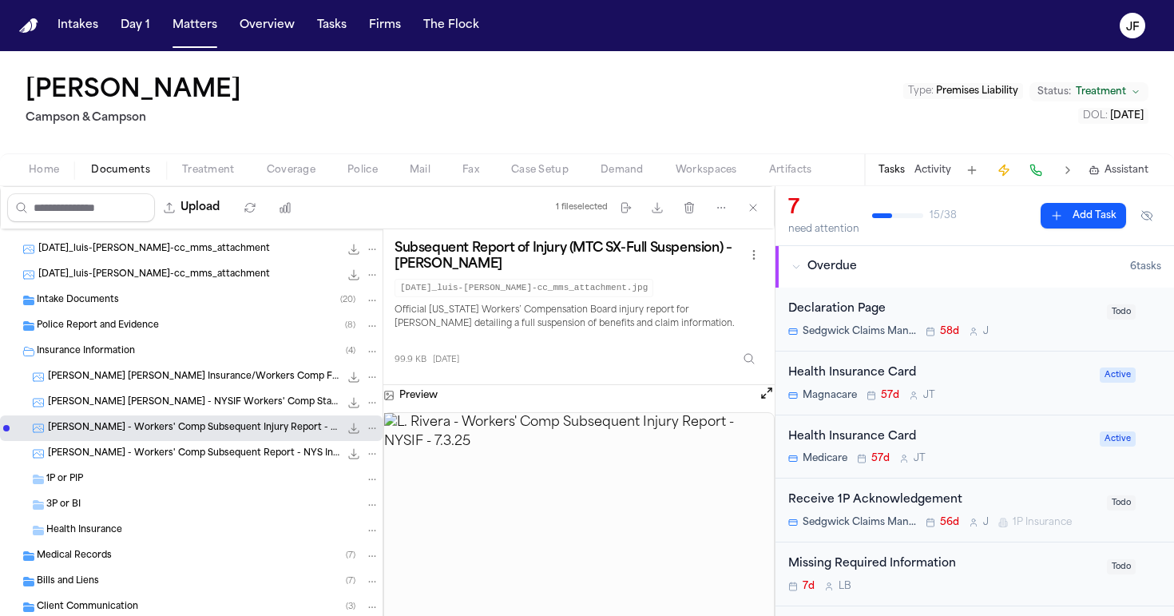
click at [207, 405] on span "[PERSON_NAME] [PERSON_NAME] - NYSIF Workers' Comp Statement" at bounding box center [194, 403] width 292 height 14
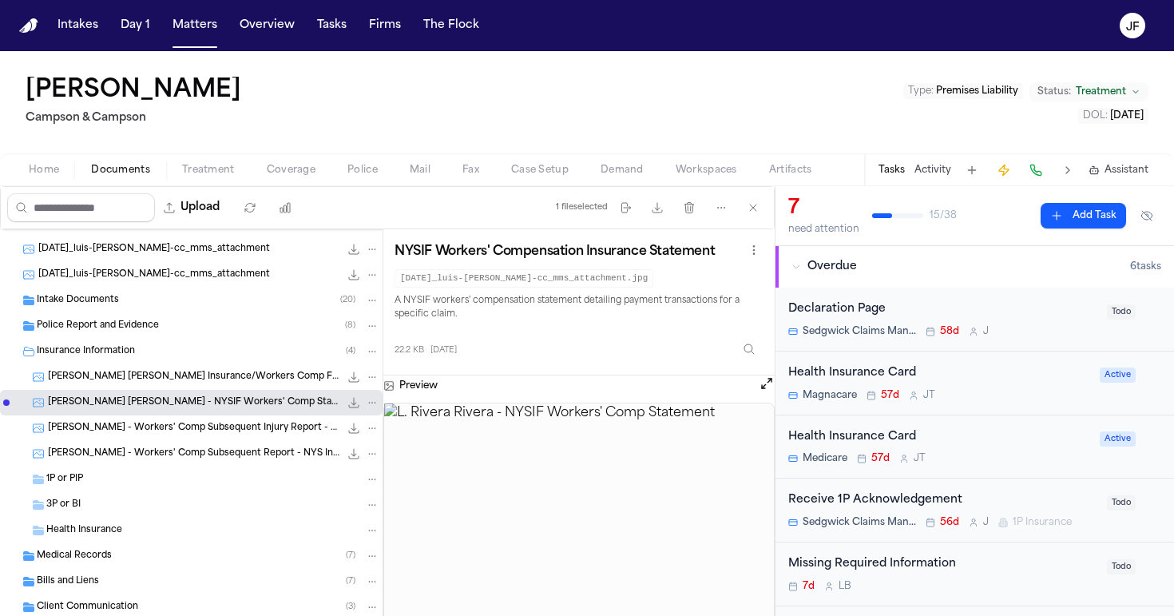
click at [207, 385] on div "[PERSON_NAME] [PERSON_NAME] Insurance/Workers Comp Form 66.5 KB • JPG" at bounding box center [191, 377] width 383 height 26
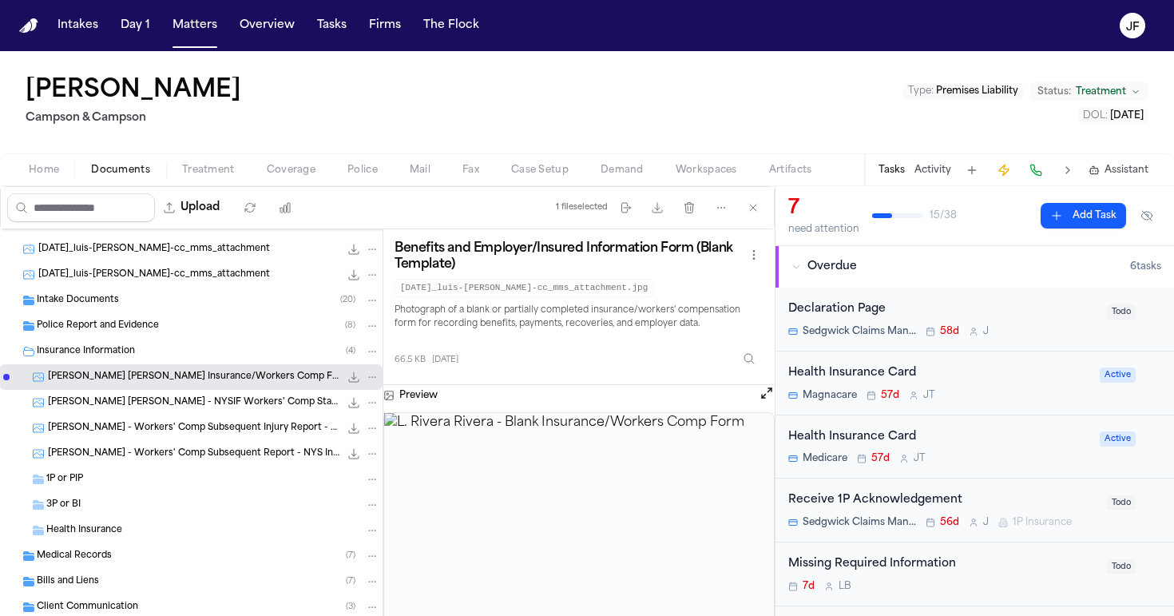
click at [207, 415] on div "[PERSON_NAME] [PERSON_NAME] - NYSIF Workers' Comp Statement 22.2 KB • JPG" at bounding box center [191, 403] width 383 height 26
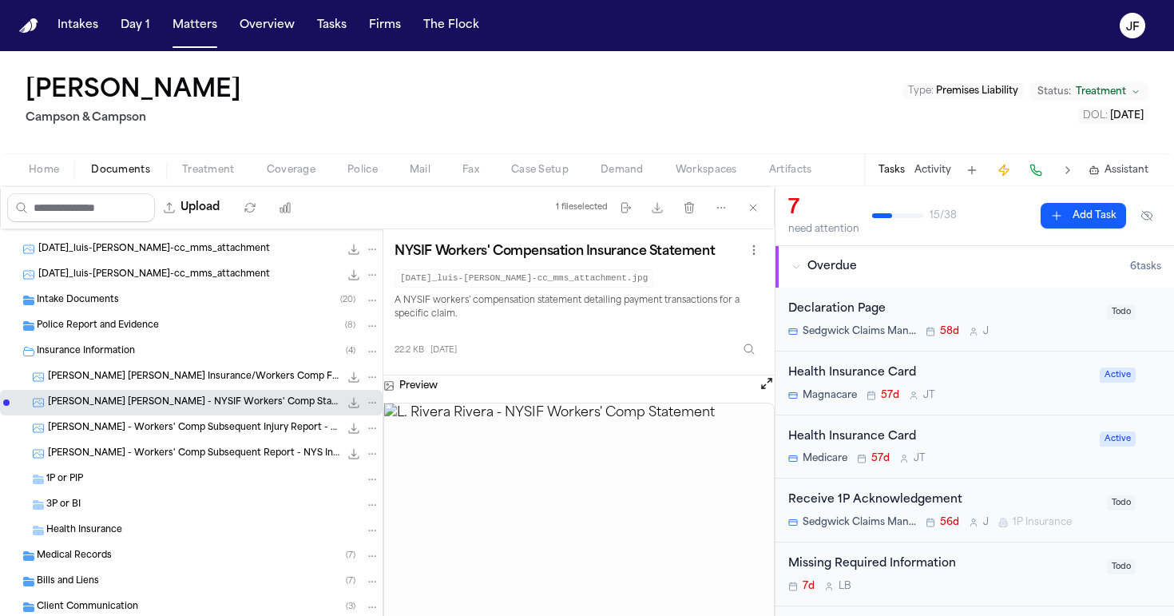
click at [207, 421] on div "[PERSON_NAME] - Workers' Comp Subsequent Injury Report - NYSIF - [DATE] 99.9 KB…" at bounding box center [213, 428] width 331 height 16
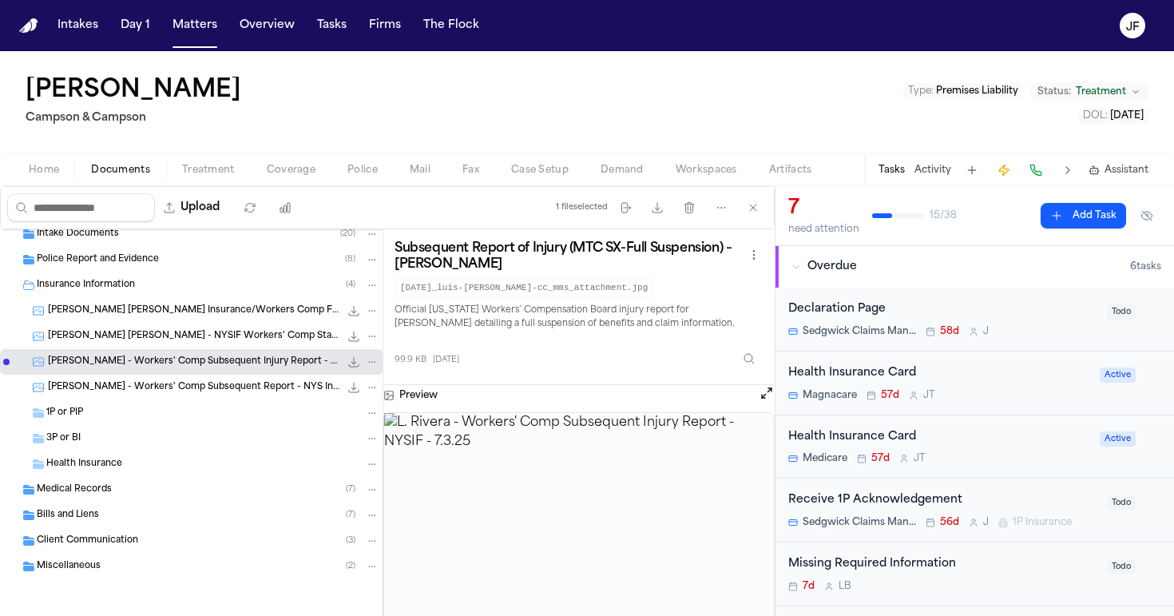
click at [135, 582] on div "[DATE]_luis-[PERSON_NAME]-cc_mms_attachment 604.1 KB • JPG [DATE]_luis-[PERSON_…" at bounding box center [191, 350] width 383 height 617
click at [139, 574] on div "Miscellaneous ( 2 )" at bounding box center [191, 567] width 383 height 26
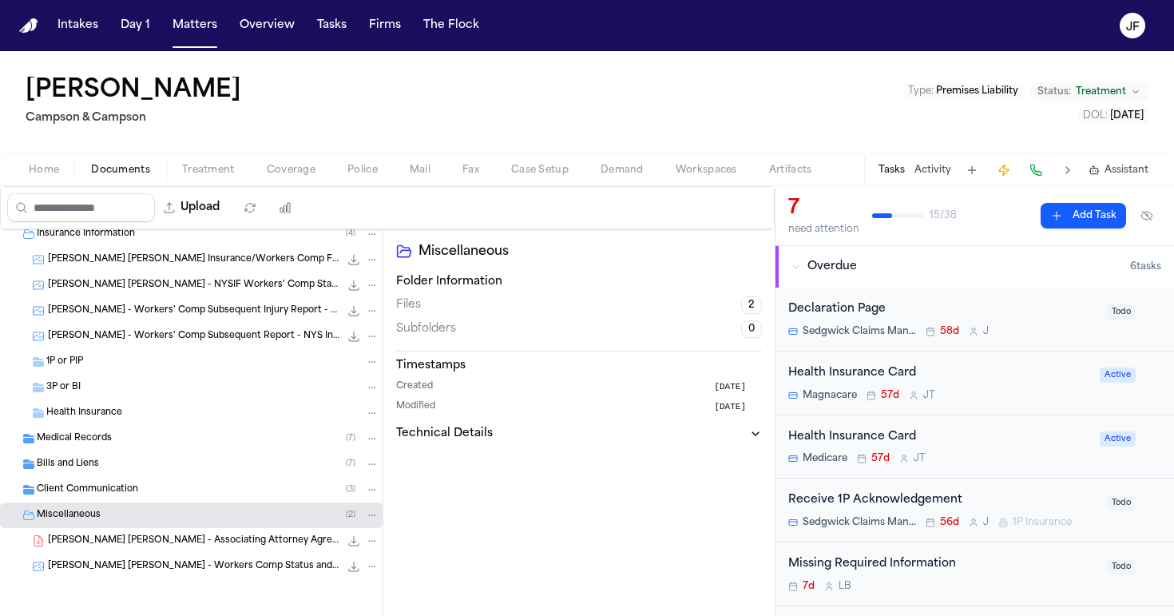
scroll to position [238, 0]
click at [139, 574] on div "[PERSON_NAME] [PERSON_NAME] - Workers Comp Status and Benefits - [DATE] 83.3 KB…" at bounding box center [213, 566] width 331 height 16
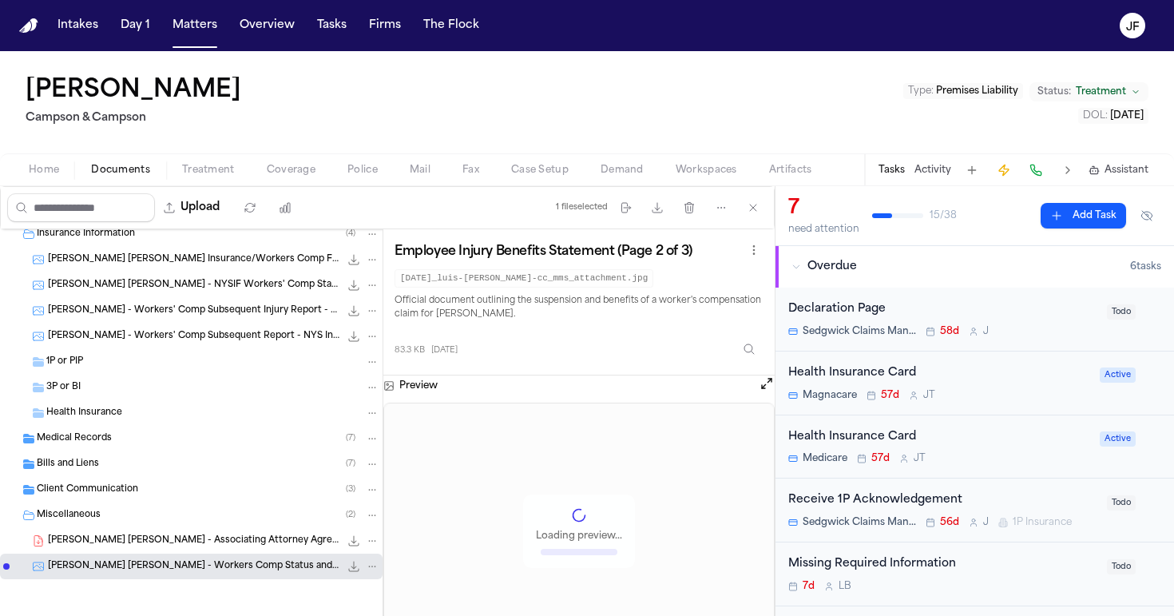
click at [143, 544] on span "[PERSON_NAME] [PERSON_NAME] - Associating Attorney Agreement - [DATE]" at bounding box center [194, 541] width 292 height 14
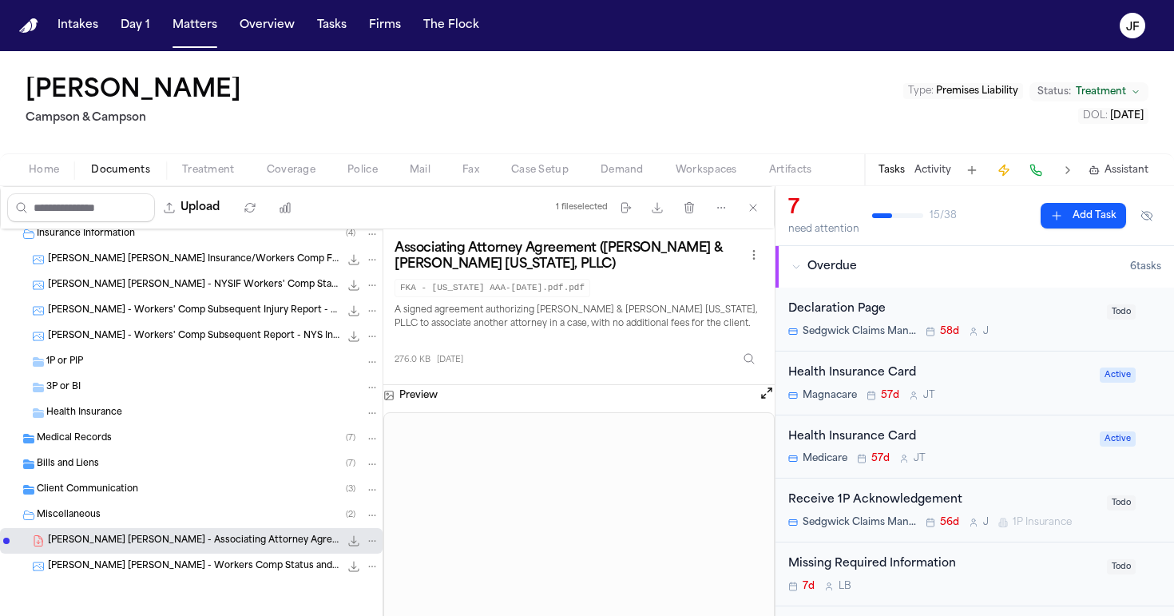
click at [137, 508] on div "Miscellaneous ( 2 )" at bounding box center [208, 515] width 343 height 14
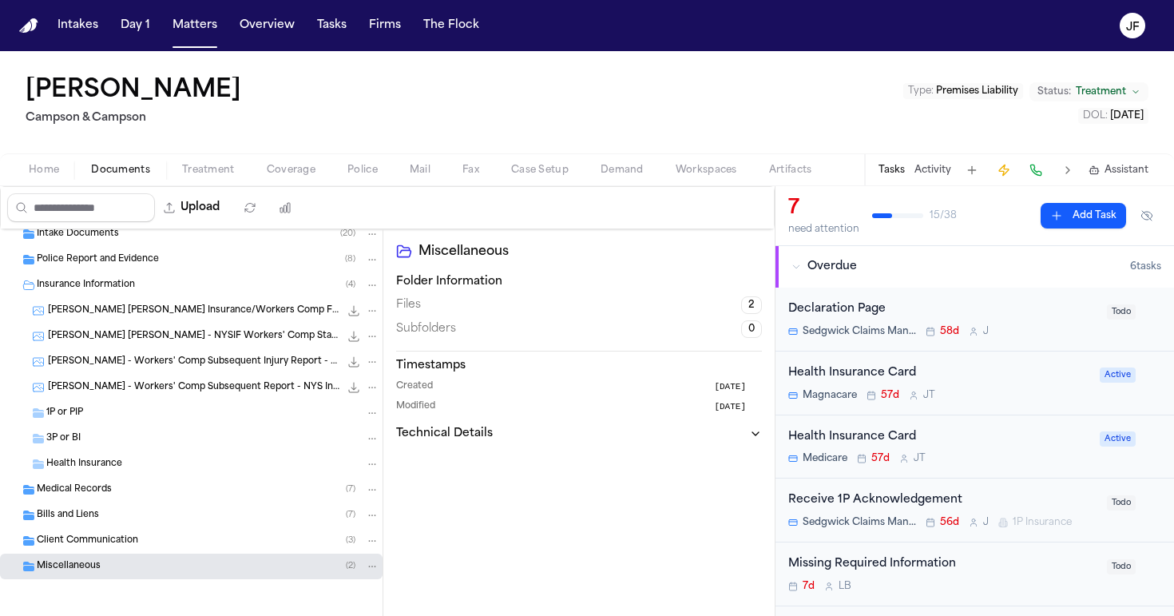
scroll to position [187, 0]
click at [148, 545] on div "Client Communication ( 3 )" at bounding box center [208, 541] width 343 height 14
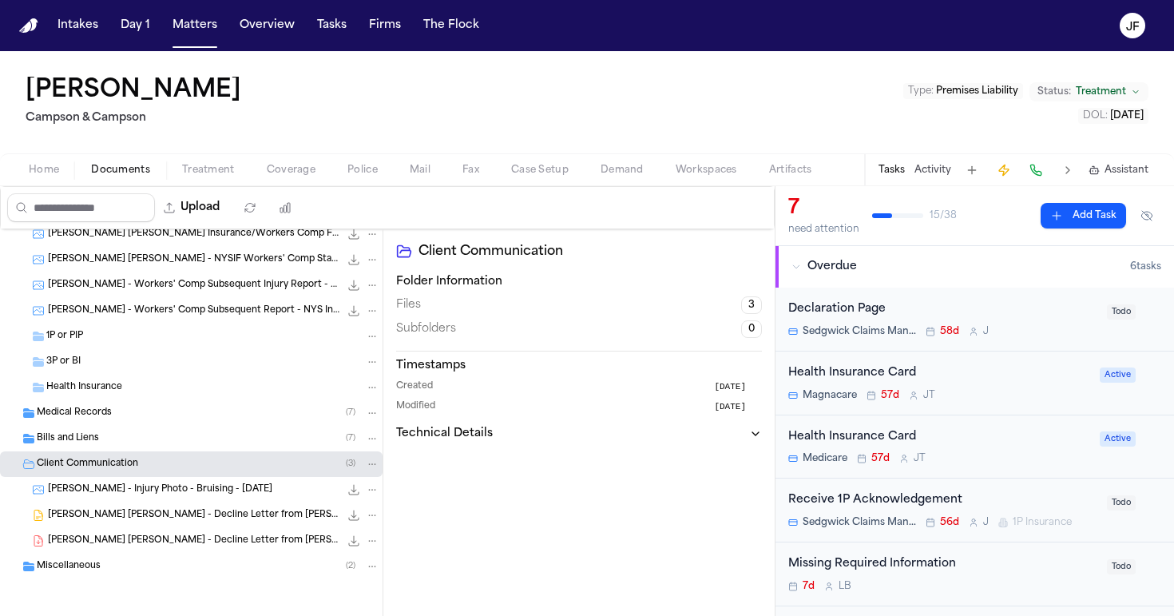
scroll to position [264, 0]
click at [169, 539] on span "[PERSON_NAME] [PERSON_NAME] - Decline Letter from [PERSON_NAME] & [PERSON_NAME]…" at bounding box center [194, 541] width 292 height 14
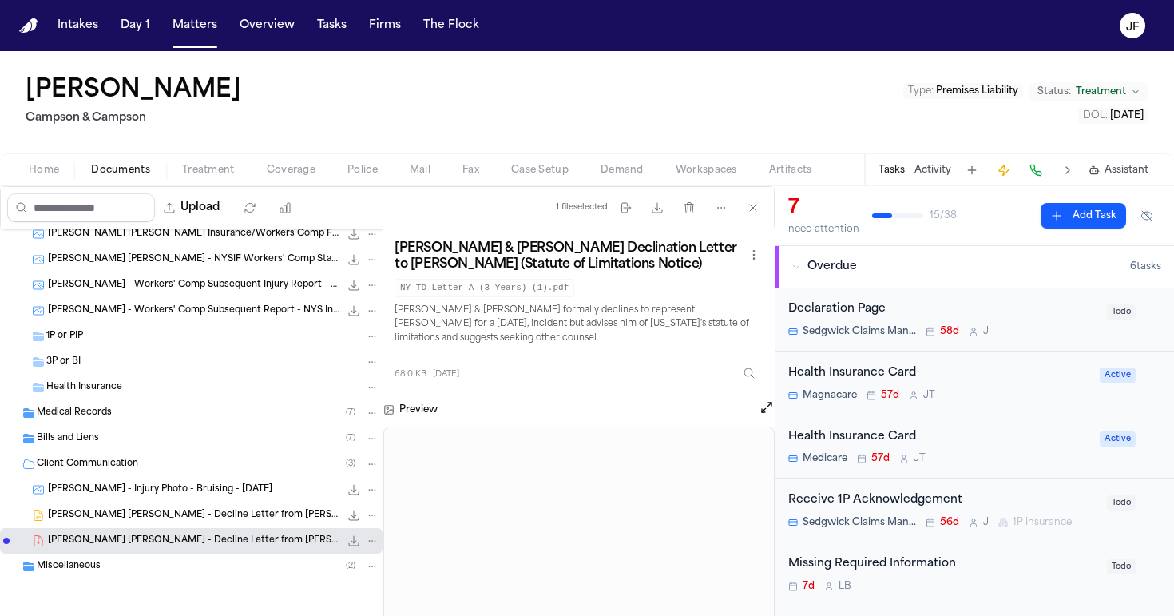
click at [183, 520] on span "[PERSON_NAME] [PERSON_NAME] - Decline Letter from [PERSON_NAME] & [PERSON_NAME]…" at bounding box center [194, 516] width 292 height 14
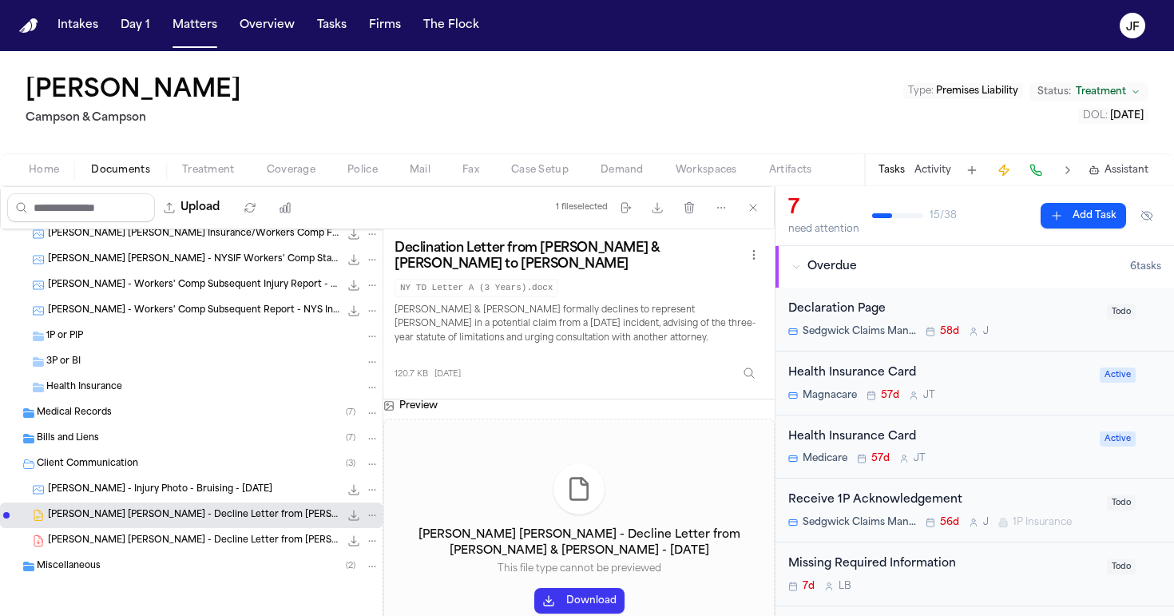
click at [133, 464] on span "Client Communication" at bounding box center [87, 465] width 101 height 14
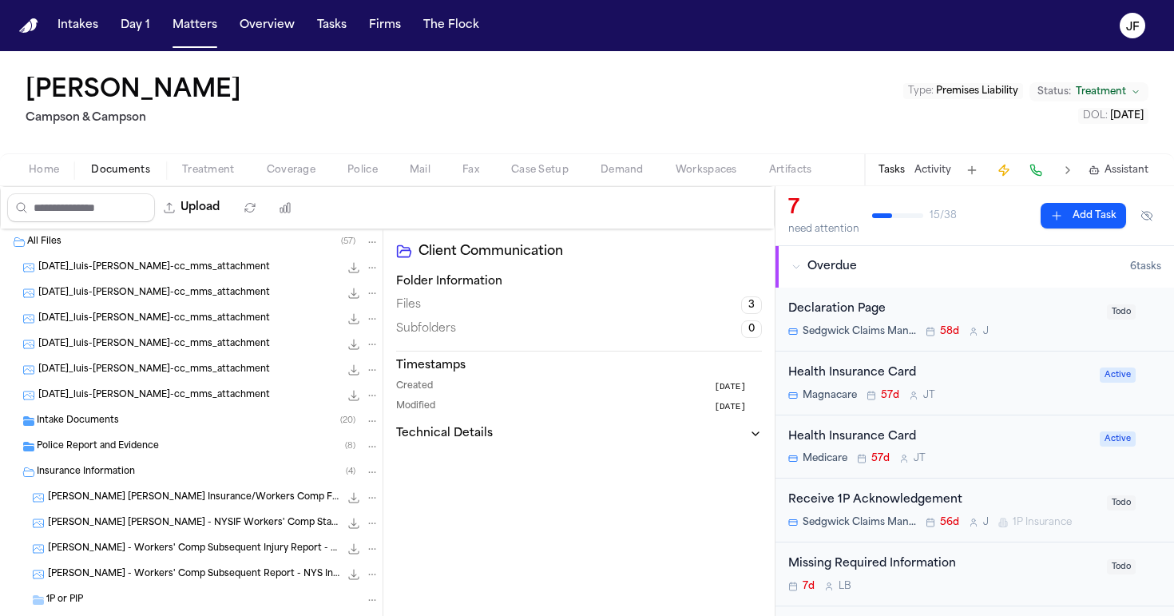
scroll to position [0, 0]
click at [144, 462] on div "Insurance Information ( 4 )" at bounding box center [191, 472] width 383 height 26
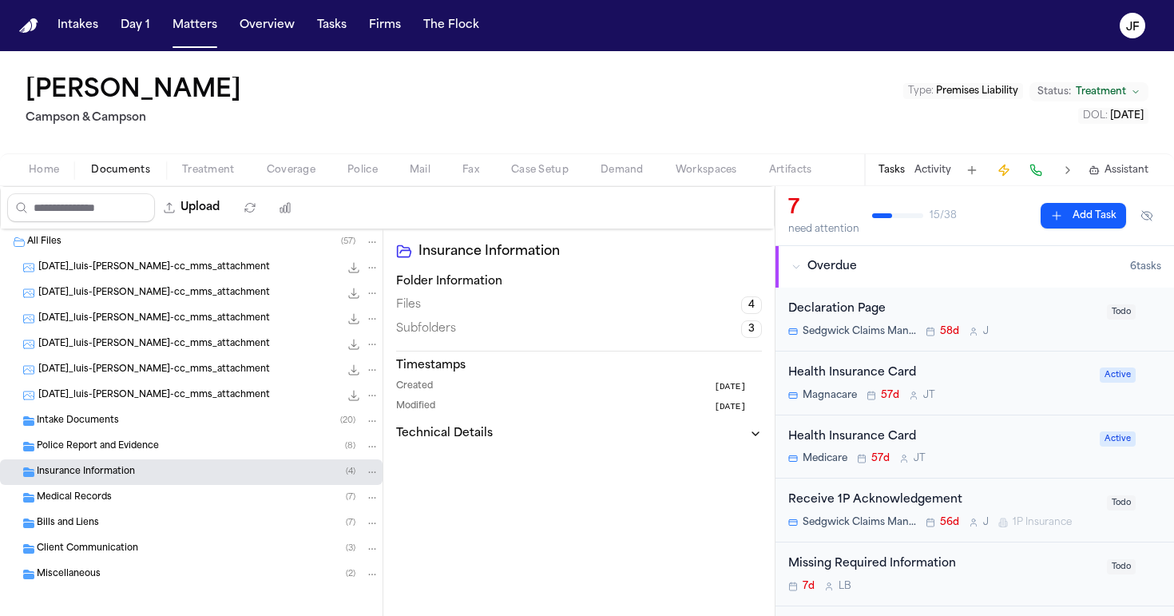
click at [218, 276] on div "[DATE]_luis-[PERSON_NAME]-cc_mms_attachment 36.6 KB • JPG" at bounding box center [191, 268] width 383 height 26
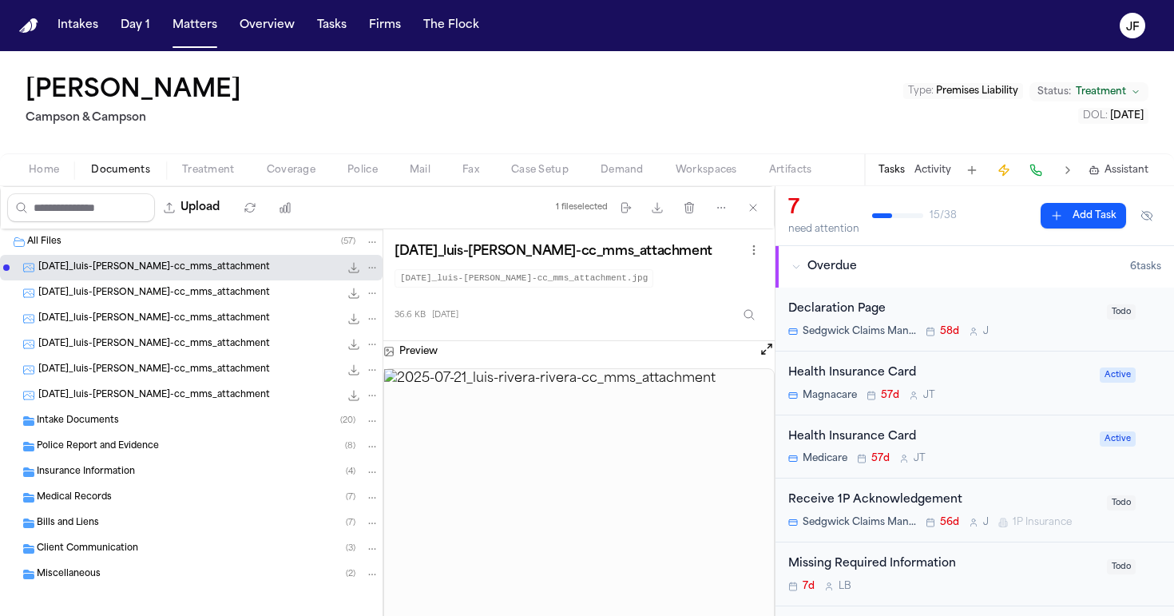
click at [204, 296] on span "[DATE]_luis-[PERSON_NAME]-cc_mms_attachment" at bounding box center [154, 294] width 232 height 14
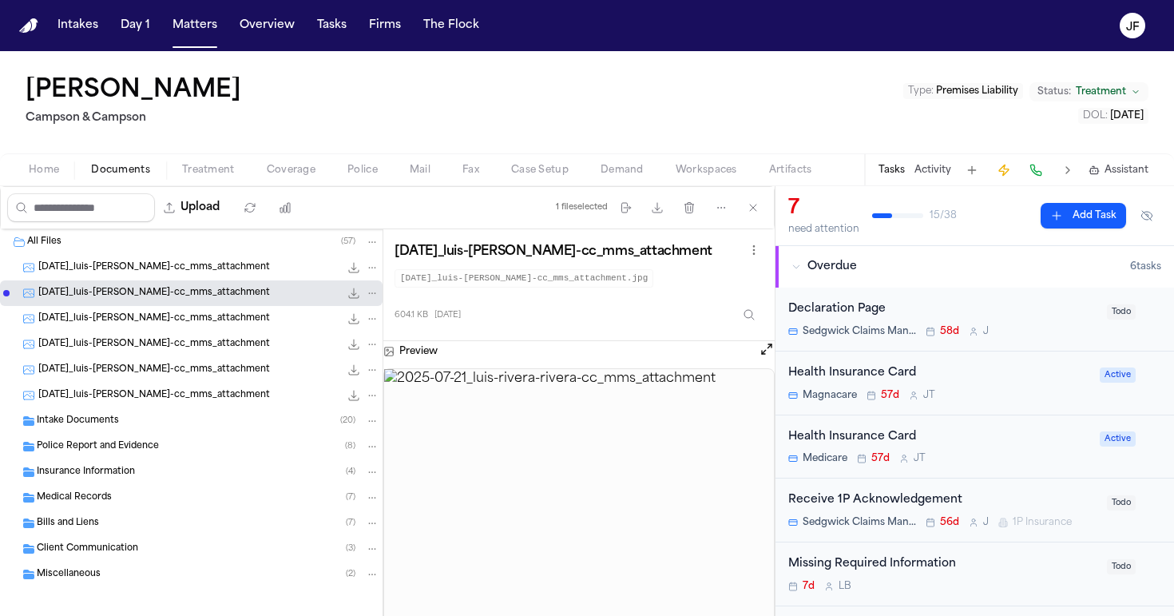
click at [233, 324] on span "[DATE]_luis-[PERSON_NAME]-cc_mms_attachment" at bounding box center [154, 319] width 232 height 14
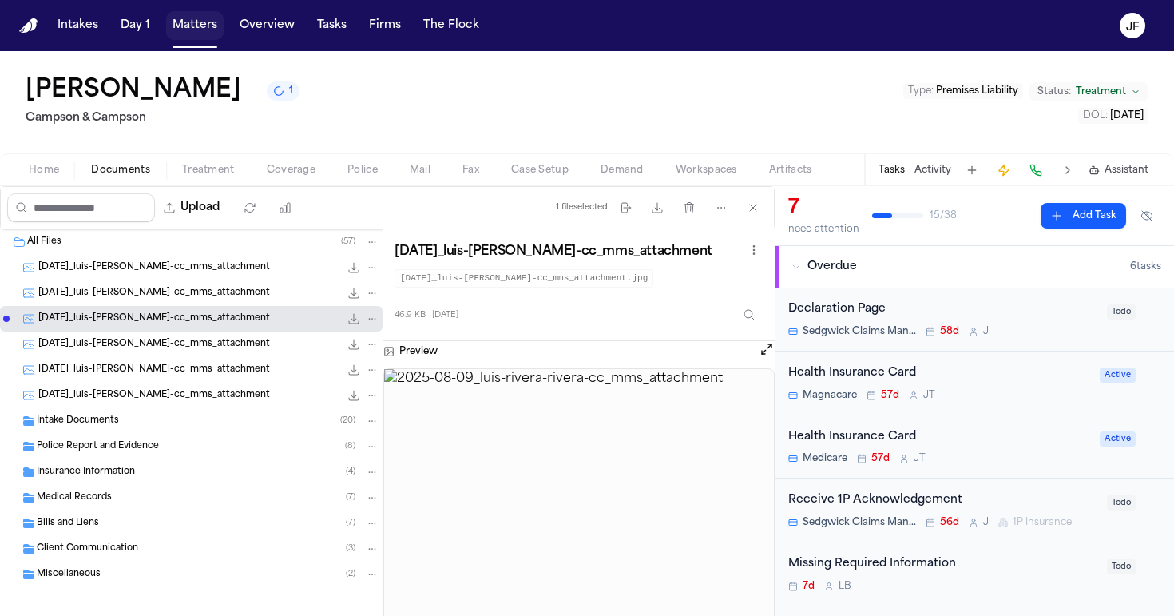
click at [163, 33] on div "Intakes Day 1 Matters Overview Tasks Firms The Flock" at bounding box center [268, 25] width 435 height 29
click at [179, 34] on button "Matters" at bounding box center [195, 25] width 58 height 29
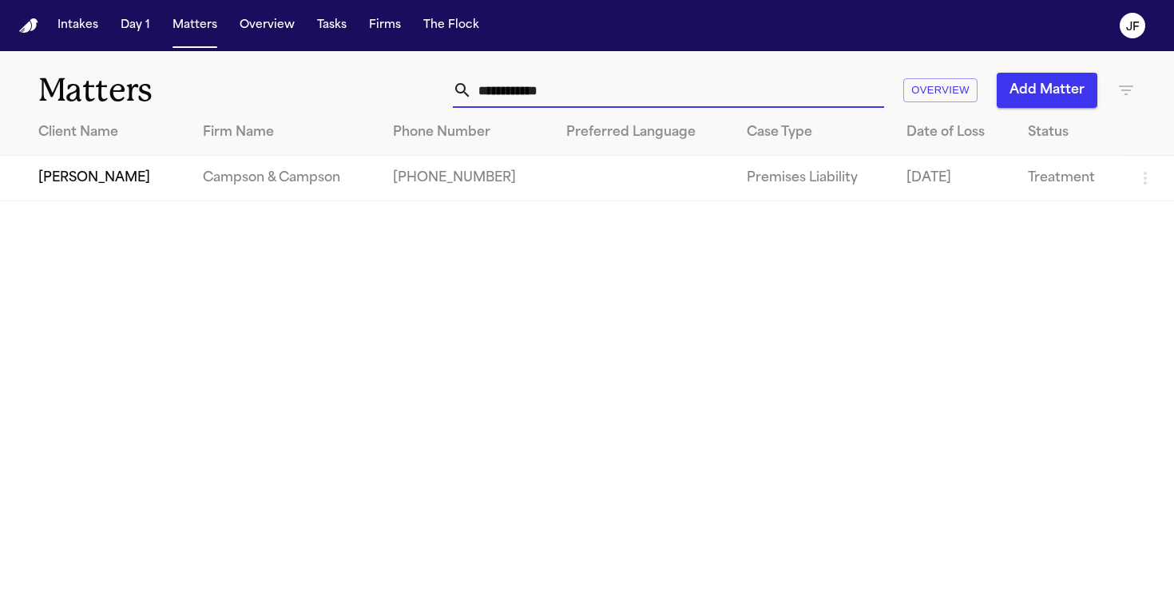
drag, startPoint x: 580, startPoint y: 89, endPoint x: 323, endPoint y: 78, distance: 256.6
click at [323, 78] on div "**********" at bounding box center [587, 80] width 1174 height 59
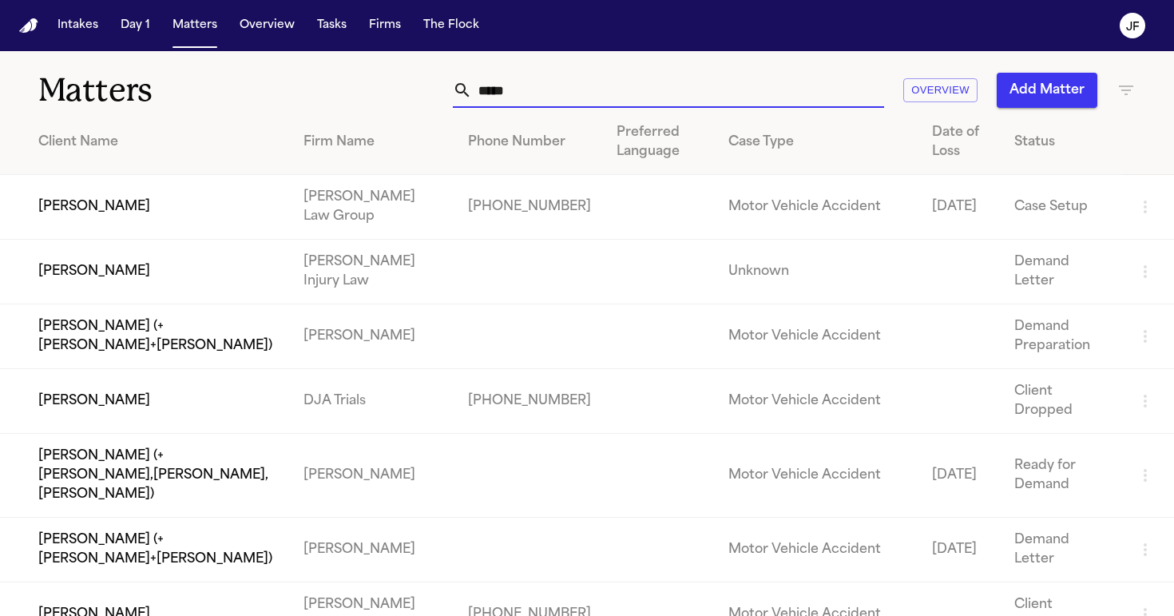
click at [164, 213] on td "[PERSON_NAME]" at bounding box center [145, 207] width 291 height 65
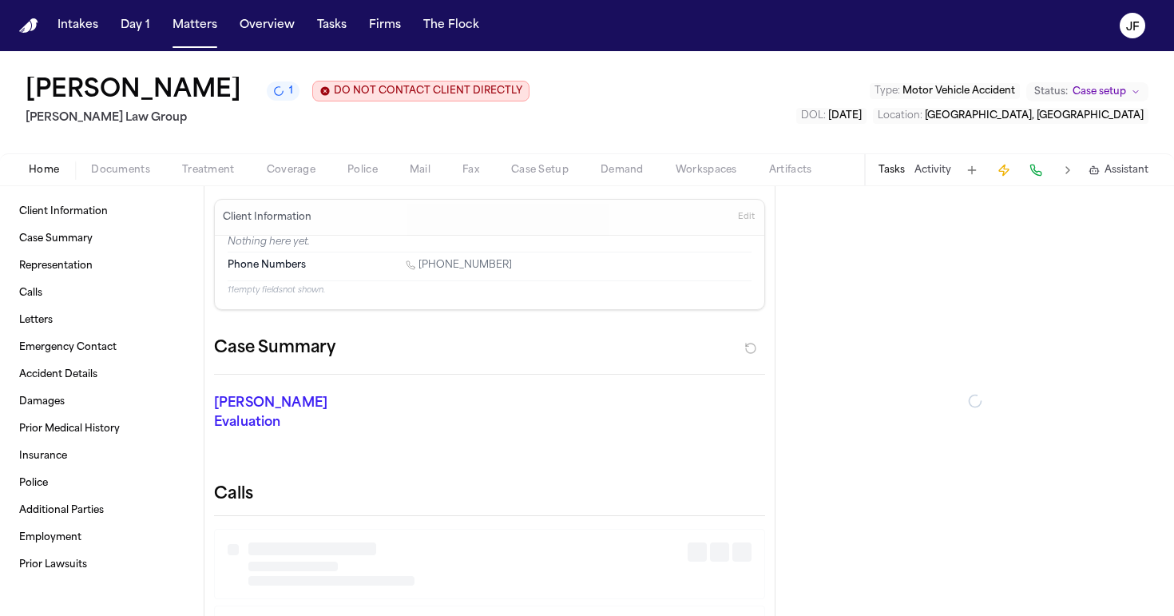
click at [138, 165] on span "Documents" at bounding box center [120, 170] width 59 height 13
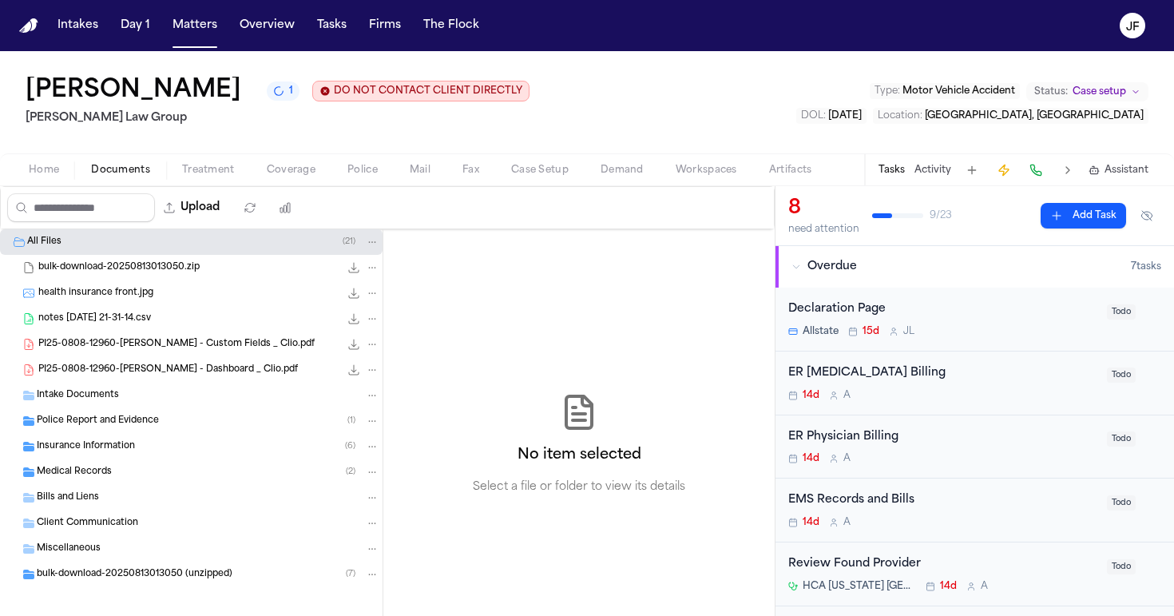
click at [85, 445] on span "Insurance Information" at bounding box center [86, 447] width 98 height 14
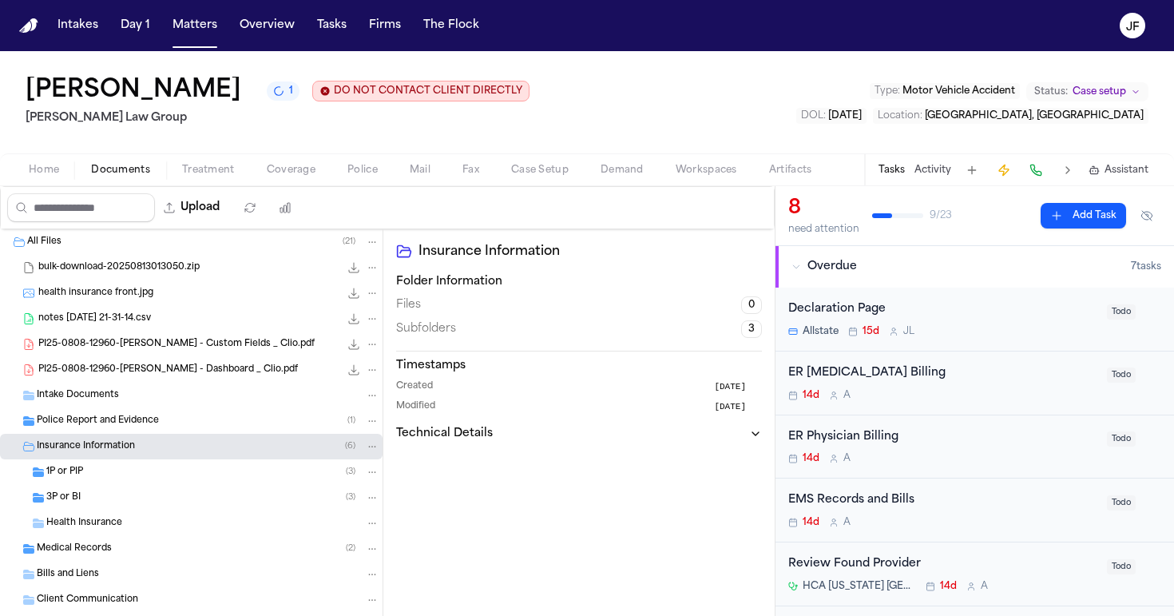
click at [98, 473] on div "1P or PIP ( 3 )" at bounding box center [212, 472] width 333 height 14
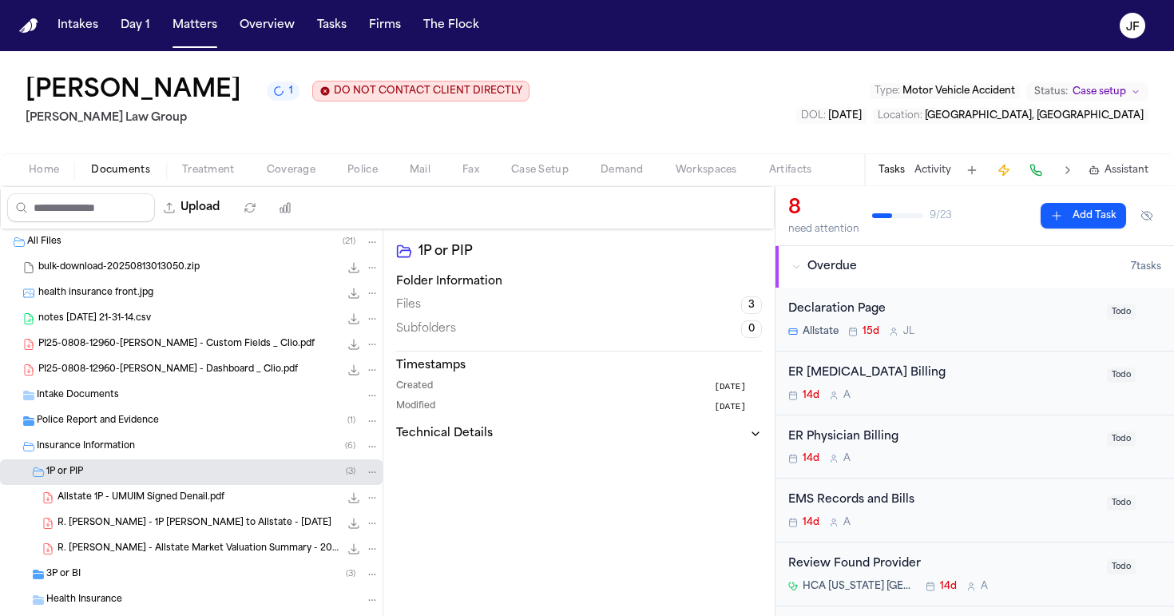
click at [153, 503] on span "Allstate 1P - UMUIM Signed Denail.pdf" at bounding box center [141, 498] width 167 height 14
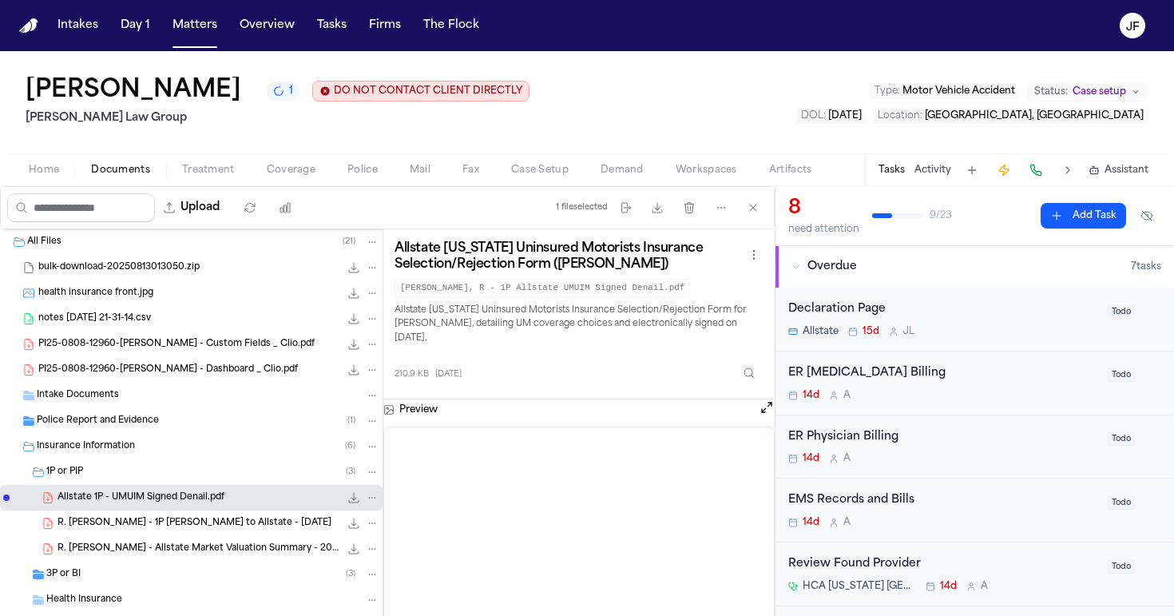
click at [346, 506] on button "File: Allstate 1P - UMUIM Signed Denail.pdf" at bounding box center [354, 498] width 16 height 16
click at [102, 566] on div "3P or BI ( 3 )" at bounding box center [191, 575] width 383 height 26
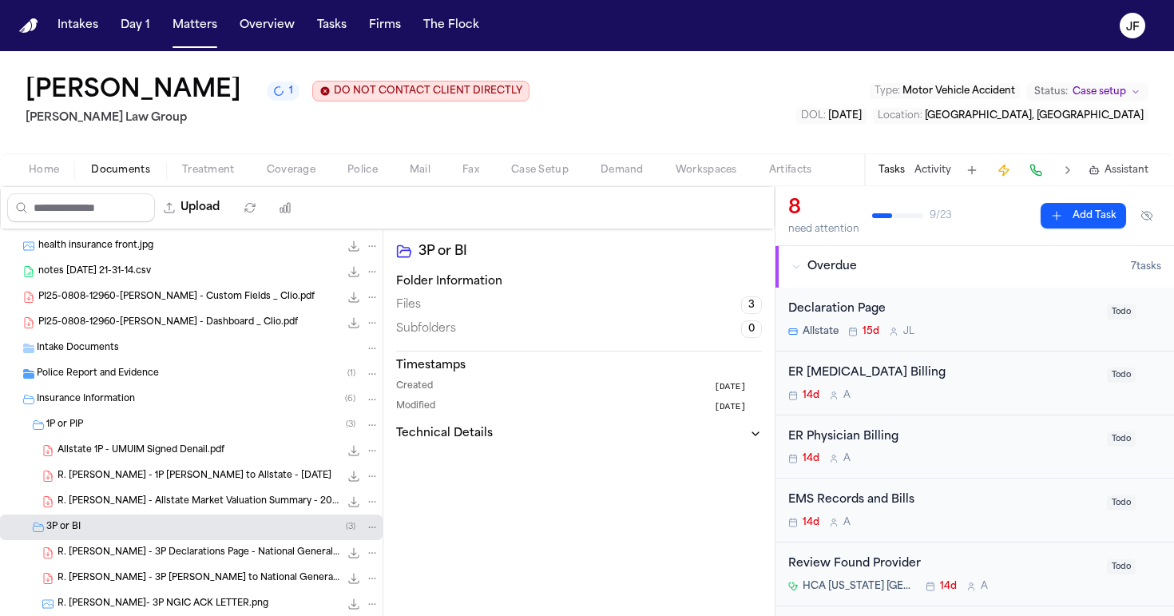
scroll to position [67, 0]
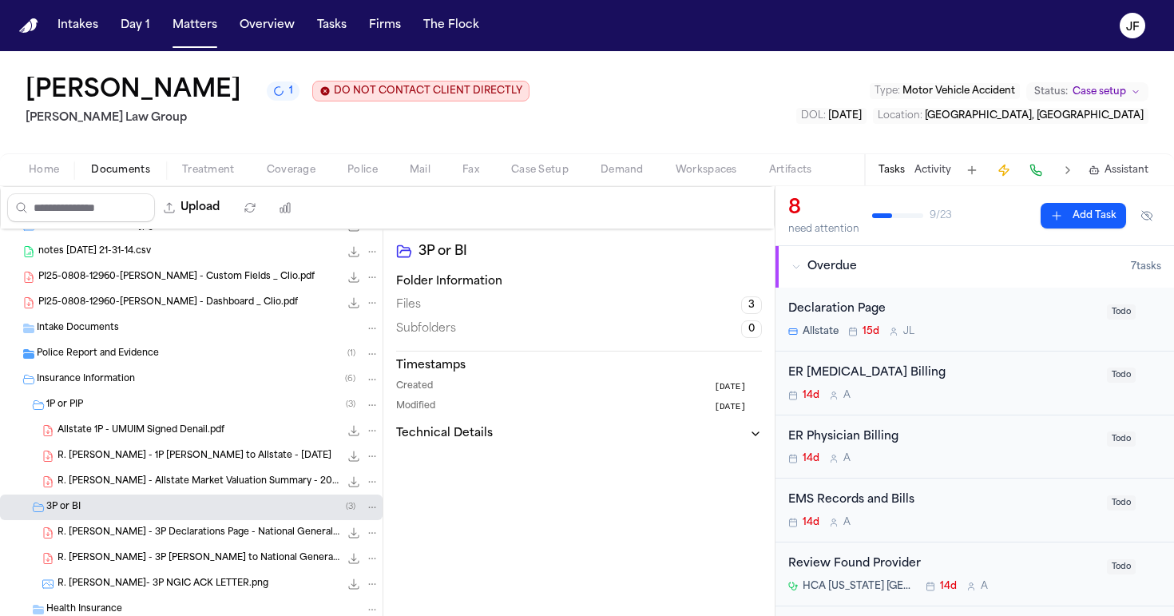
click at [129, 534] on span "R. [PERSON_NAME] - 3P Declarations Page - National General Insurance - [DATE]" at bounding box center [199, 533] width 282 height 14
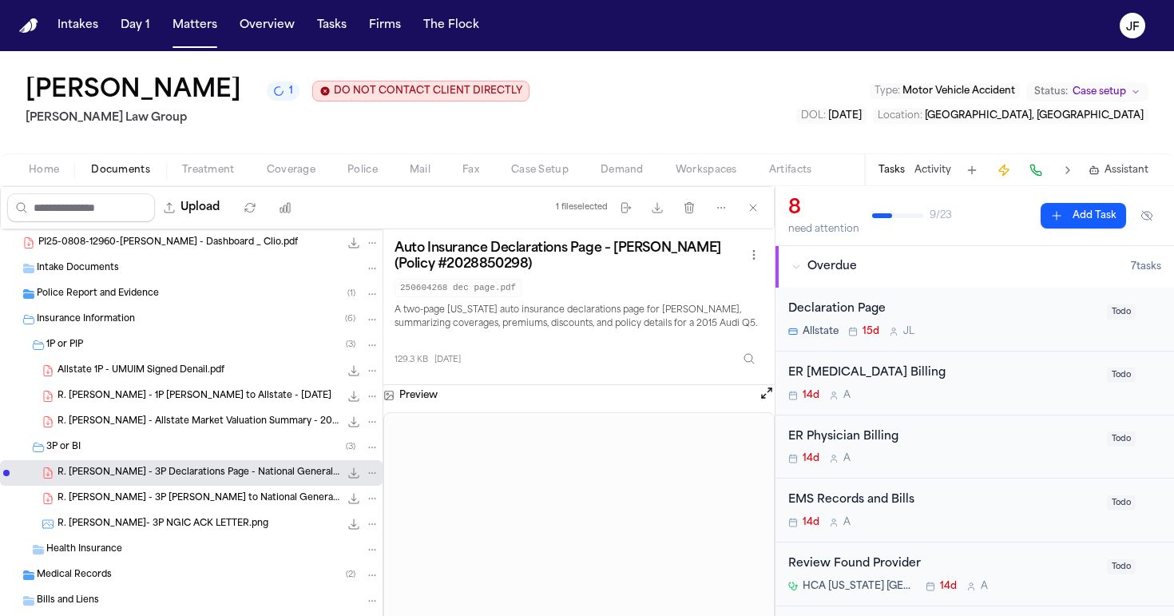
scroll to position [128, 0]
click at [0, 0] on span "171.3 KB • PDF" at bounding box center [0, 0] width 0 height 0
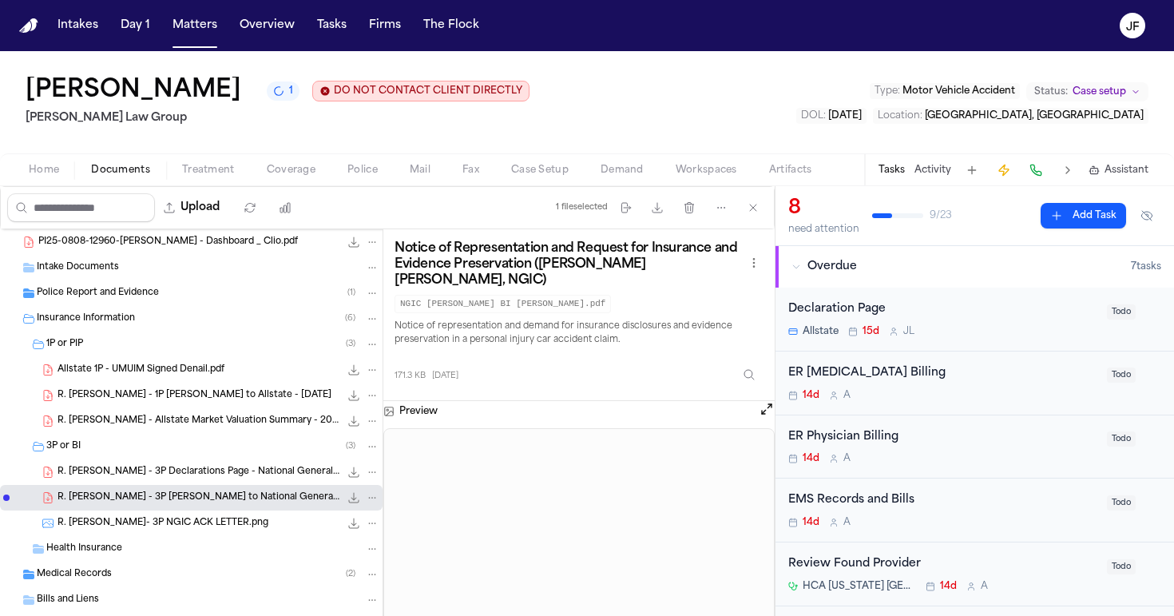
click at [251, 525] on span "R. [PERSON_NAME]- 3P NGIC ACK LETTER.png" at bounding box center [163, 524] width 211 height 14
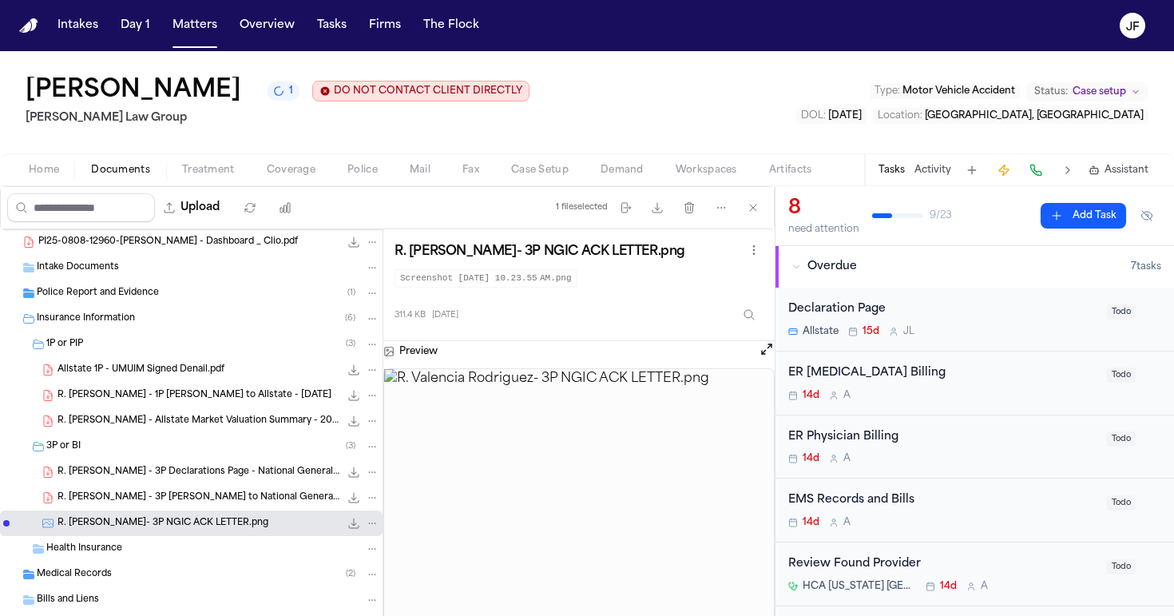
scroll to position [0, 0]
click at [1124, 2] on nav "Intakes Day 1 Matters Overview Tasks Firms The [PERSON_NAME]" at bounding box center [587, 25] width 1174 height 51
click at [173, 25] on button "Matters" at bounding box center [195, 25] width 58 height 29
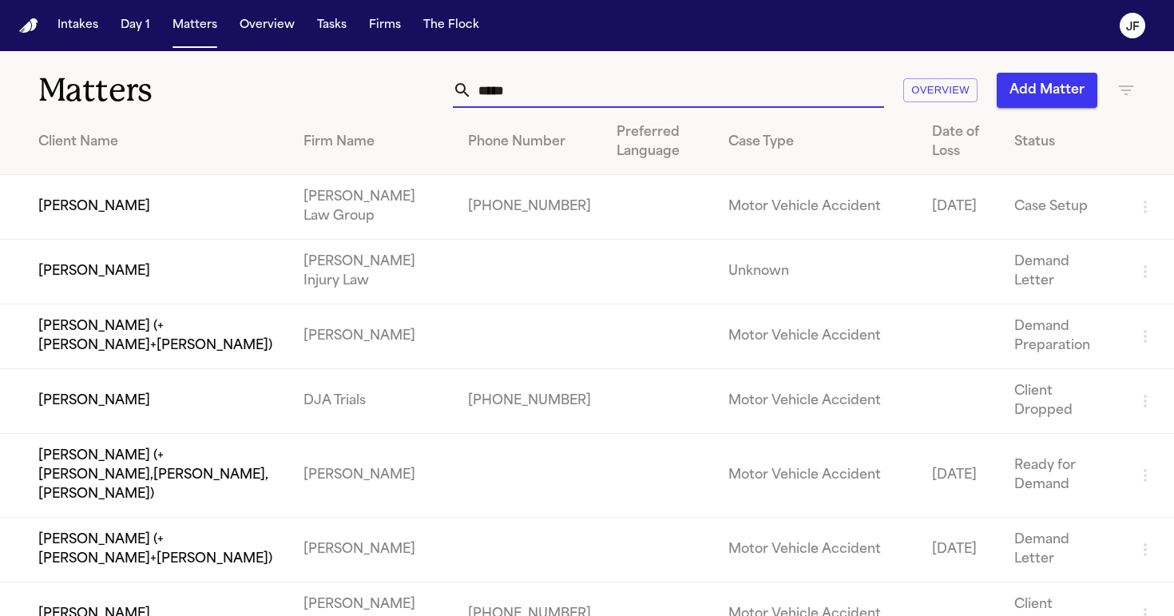
drag, startPoint x: 546, startPoint y: 93, endPoint x: 399, endPoint y: 89, distance: 146.2
click at [399, 89] on div "***** Overview Add Matter" at bounding box center [739, 90] width 793 height 35
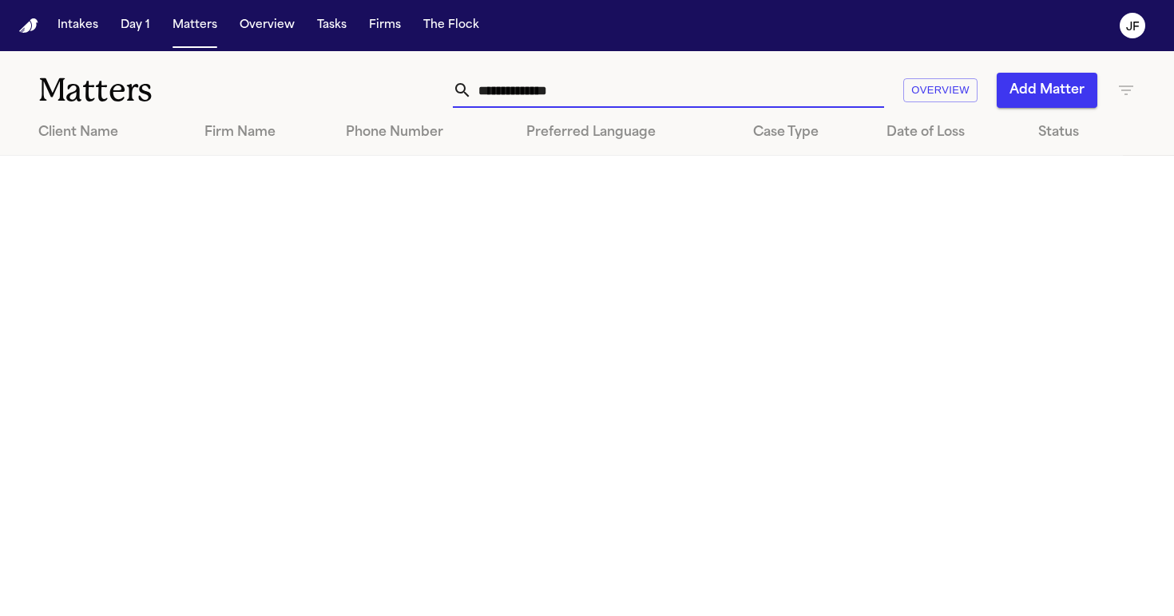
drag, startPoint x: 599, startPoint y: 97, endPoint x: 419, endPoint y: 103, distance: 180.6
click at [419, 103] on div "**********" at bounding box center [739, 90] width 793 height 35
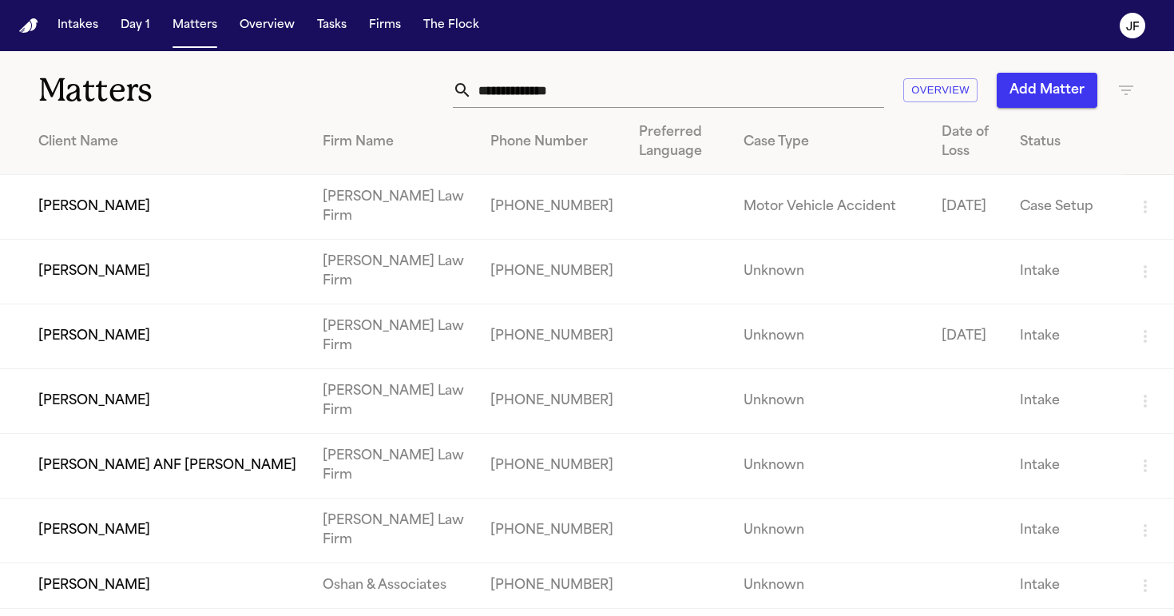
click at [284, 91] on h1 "Matters" at bounding box center [190, 90] width 304 height 40
click at [498, 99] on input "text" at bounding box center [678, 90] width 412 height 35
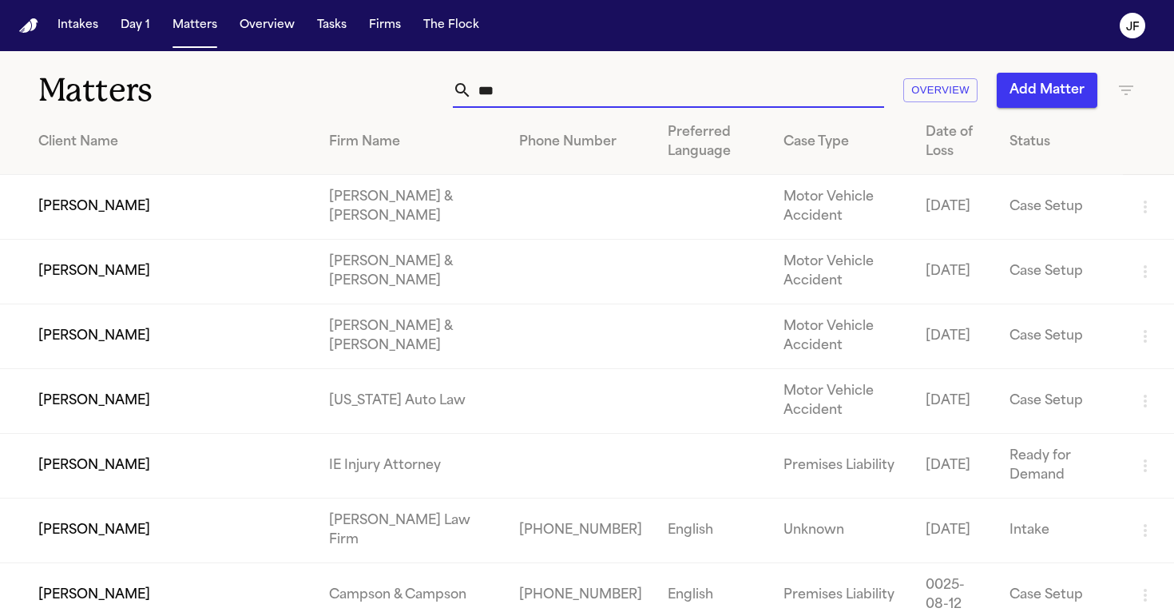
click at [515, 104] on input "***" at bounding box center [678, 90] width 412 height 35
drag, startPoint x: 519, startPoint y: 99, endPoint x: 431, endPoint y: 97, distance: 88.7
click at [431, 97] on div "*** Overview Add Matter" at bounding box center [739, 90] width 793 height 35
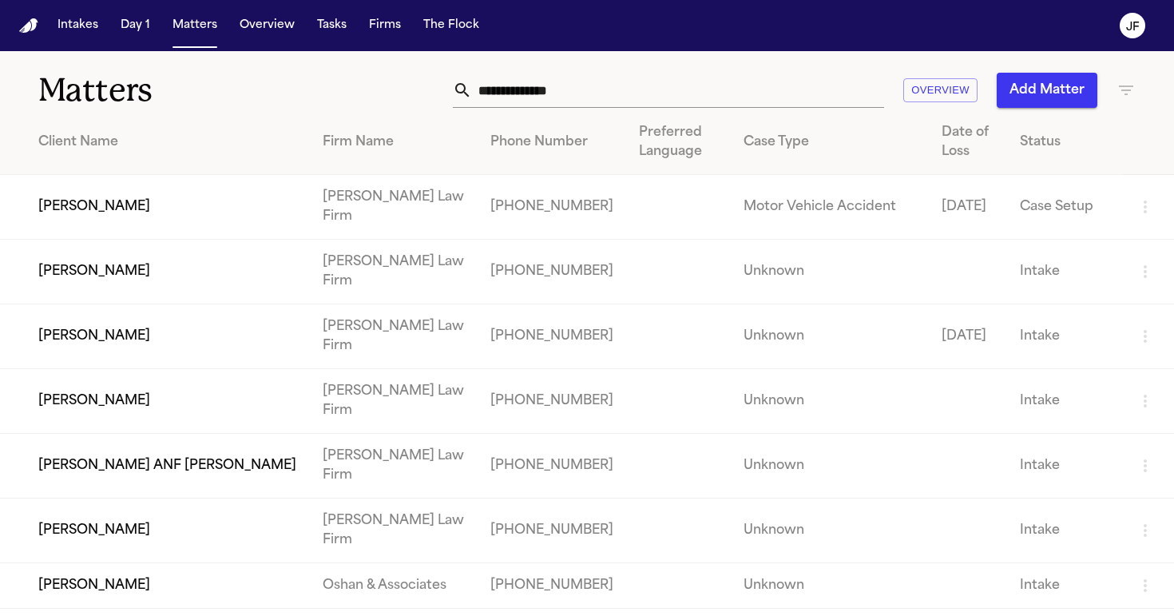
click at [343, 105] on div "Overview Add Matter" at bounding box center [739, 90] width 793 height 35
